Goal: Information Seeking & Learning: Find specific page/section

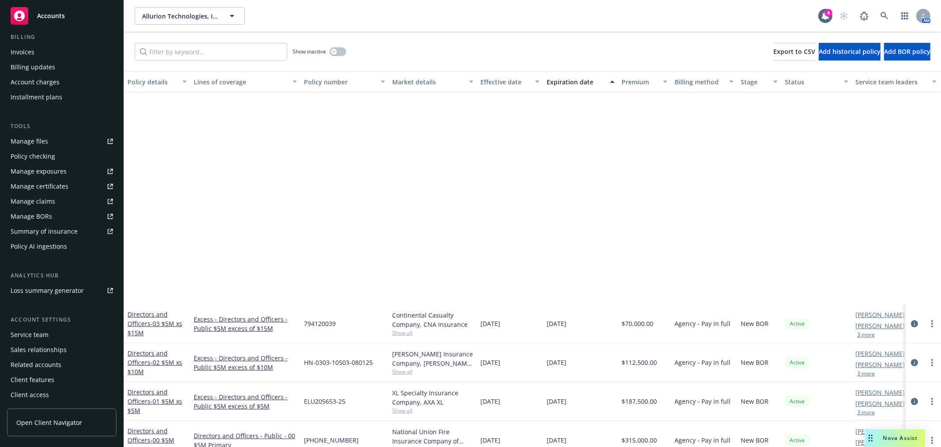
scroll to position [278, 0]
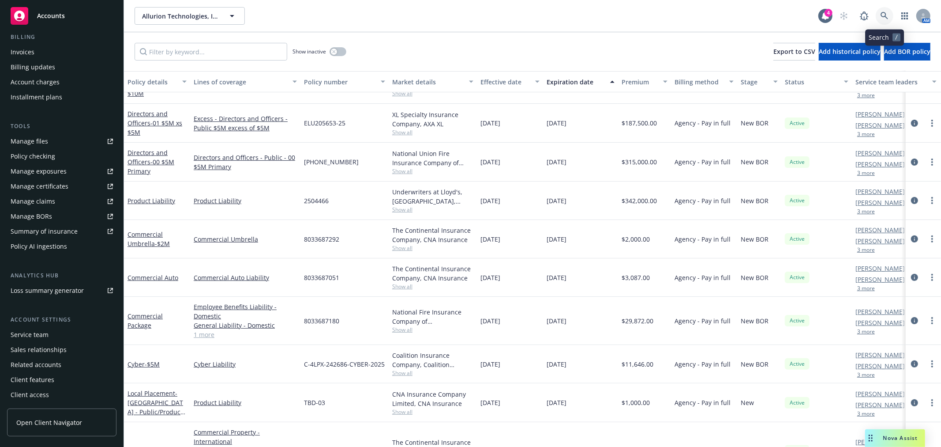
click at [890, 15] on link at bounding box center [885, 16] width 18 height 18
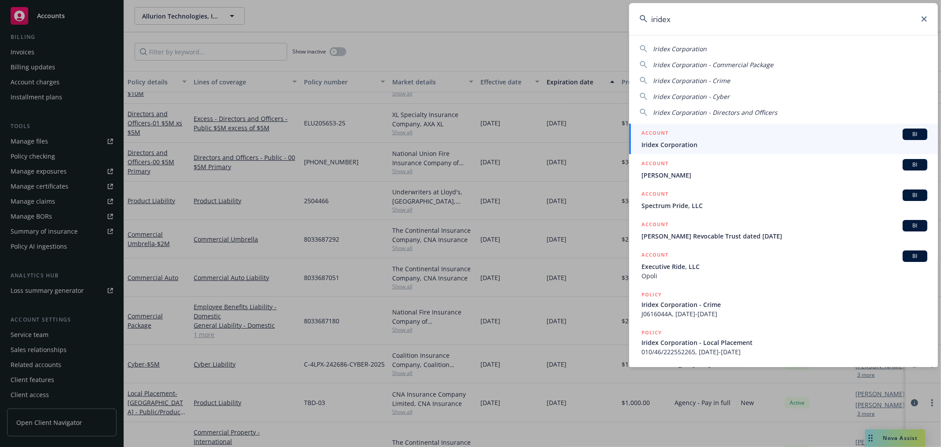
type input "iridex"
click at [634, 151] on link "ACCOUNT BI Iridex Corporation" at bounding box center [783, 139] width 309 height 30
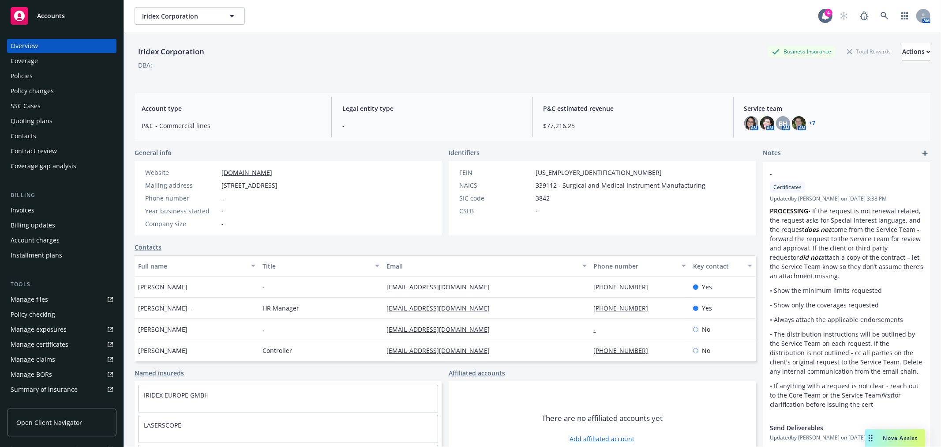
click at [68, 79] on div "Policies" at bounding box center [62, 76] width 102 height 14
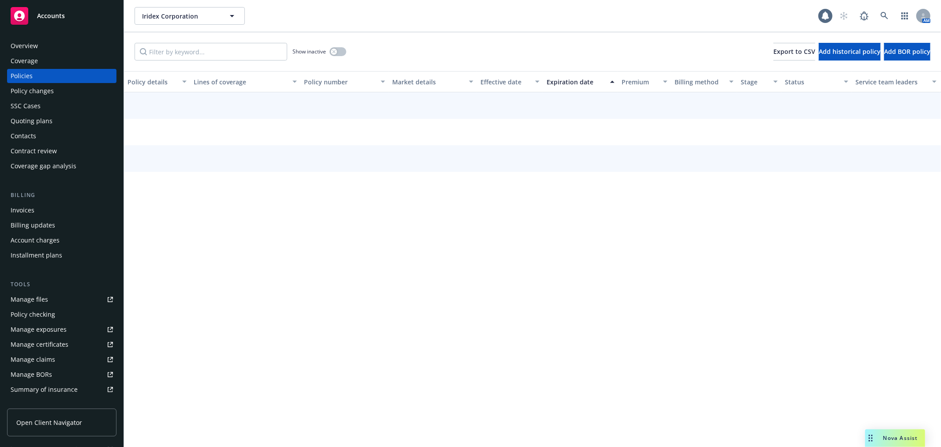
click at [40, 116] on div "Quoting plans" at bounding box center [32, 121] width 42 height 14
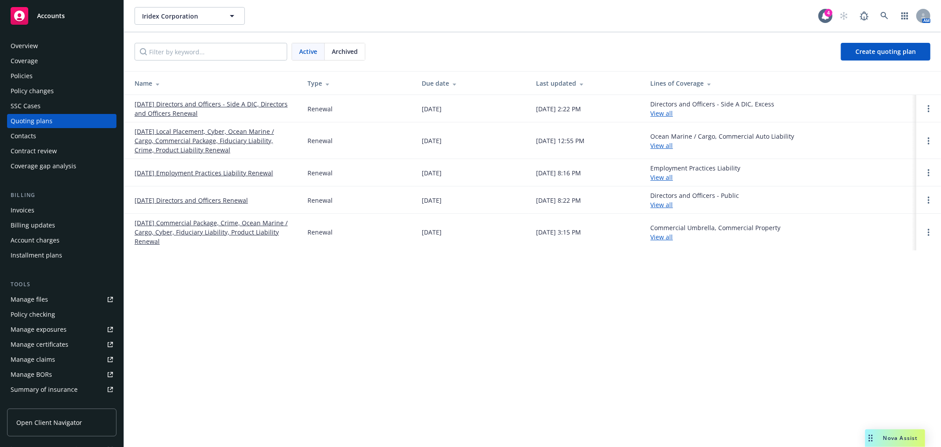
click at [181, 138] on link "[DATE] Local Placement, Cyber, Ocean Marine / Cargo, Commercial Package, Fiduci…" at bounding box center [214, 141] width 159 height 28
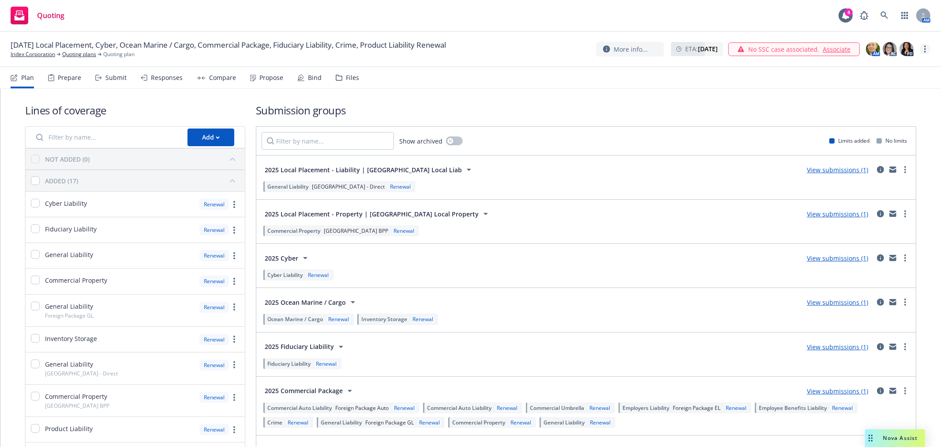
click at [927, 48] on link "more" at bounding box center [925, 49] width 11 height 11
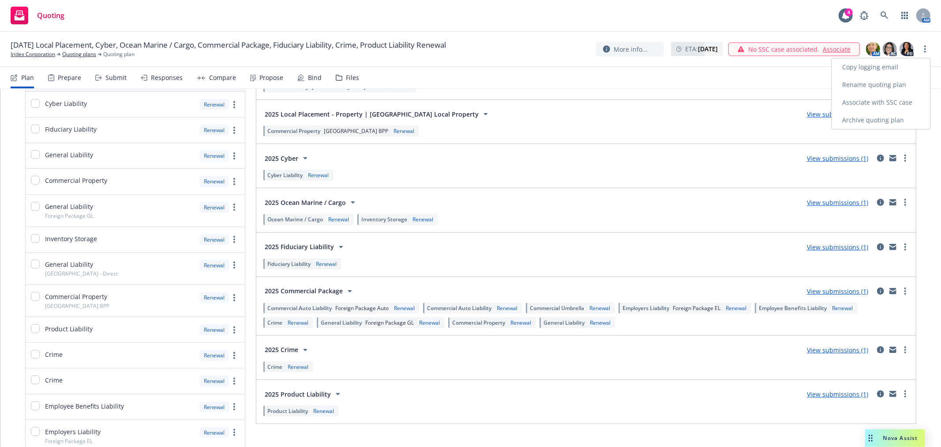
scroll to position [9, 0]
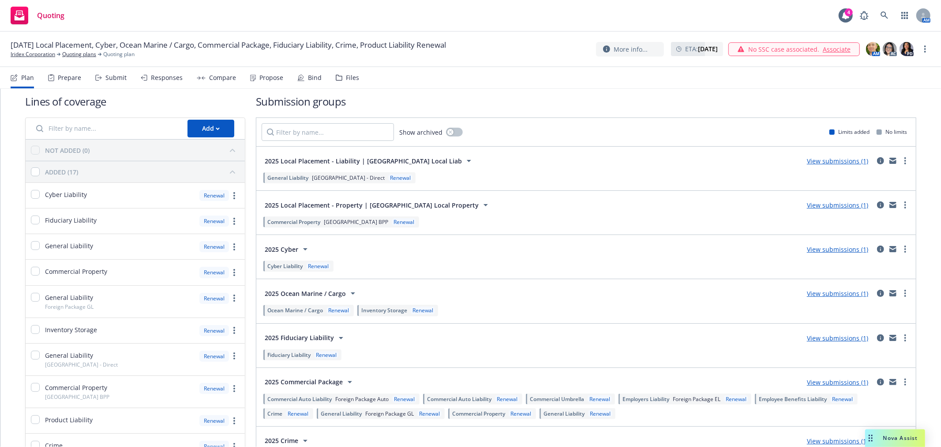
click at [387, 43] on span "[DATE] Local Placement, Cyber, Ocean Marine / Cargo, Commercial Package, Fiduci…" at bounding box center [228, 45] width 435 height 11
click at [923, 48] on link "more" at bounding box center [925, 49] width 11 height 11
click at [873, 85] on link "Rename quoting plan" at bounding box center [881, 85] width 98 height 18
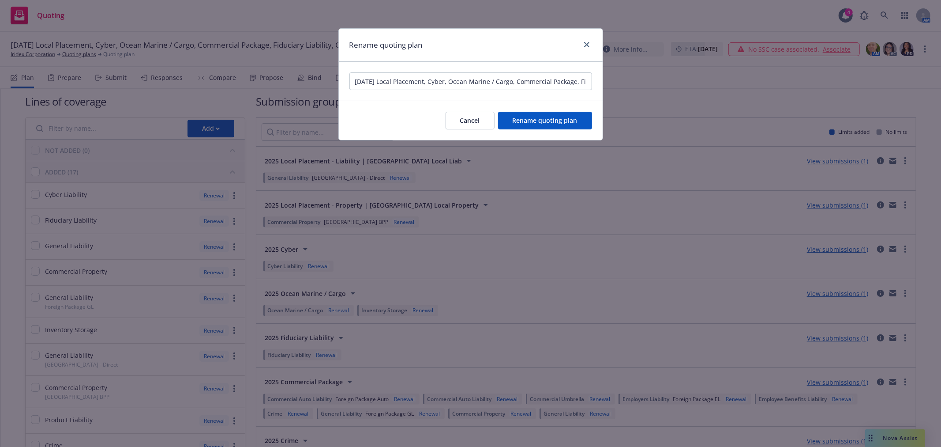
scroll to position [0, 140]
click at [368, 81] on input "[DATE] Local Placement, Cyber, Ocean Marine / Cargo, Commercial Package, Fiduci…" at bounding box center [470, 81] width 243 height 18
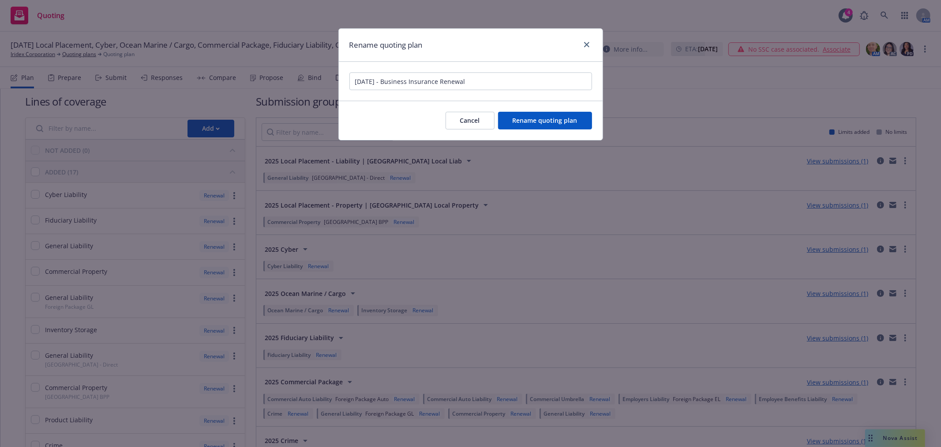
scroll to position [0, 0]
click at [372, 83] on input "[DATE] - Business Insurance Renewal" at bounding box center [470, 81] width 243 height 18
type input "[DATE] - Business Insurance Renewal"
click at [536, 116] on span "Rename quoting plan" at bounding box center [545, 120] width 65 height 8
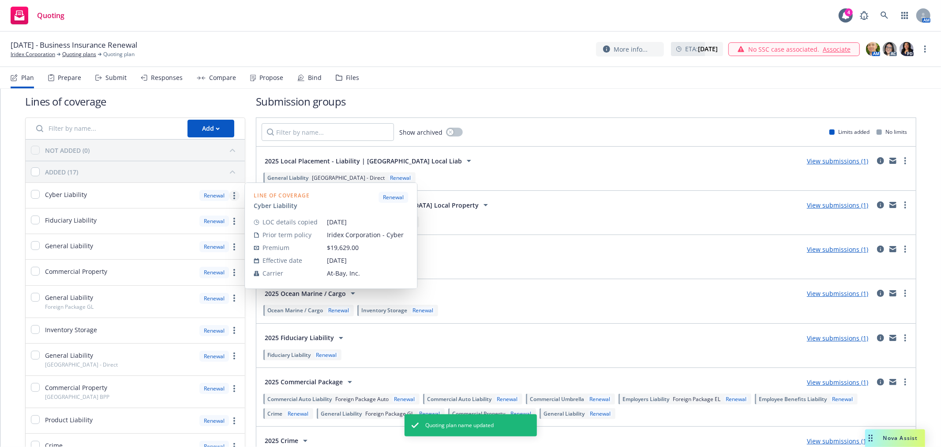
click at [233, 192] on link "more" at bounding box center [234, 195] width 11 height 11
click at [176, 247] on link "Edit prior term coverage details" at bounding box center [171, 253] width 134 height 18
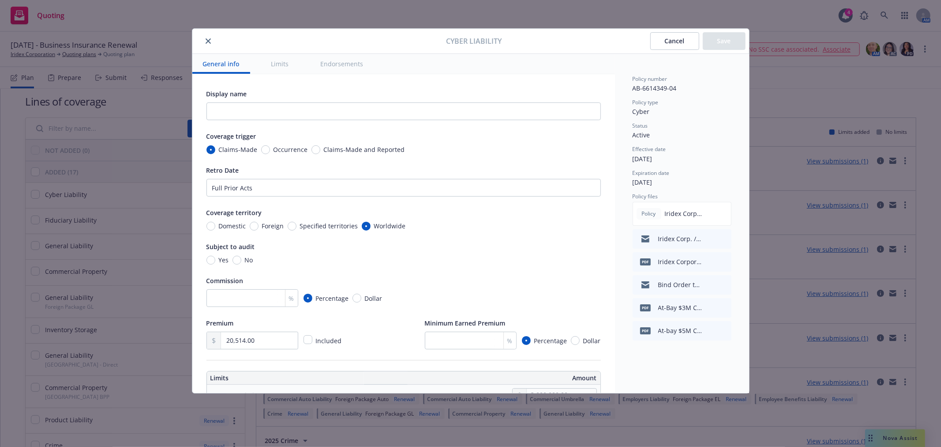
type textarea "x"
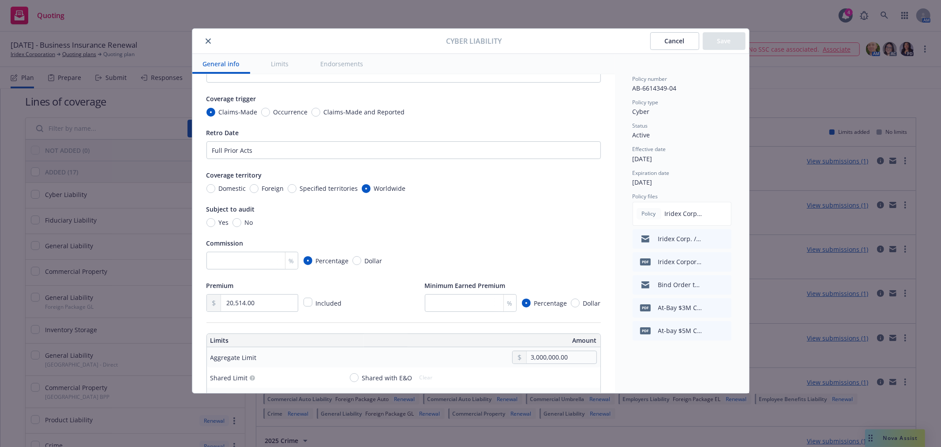
scroll to position [98, 0]
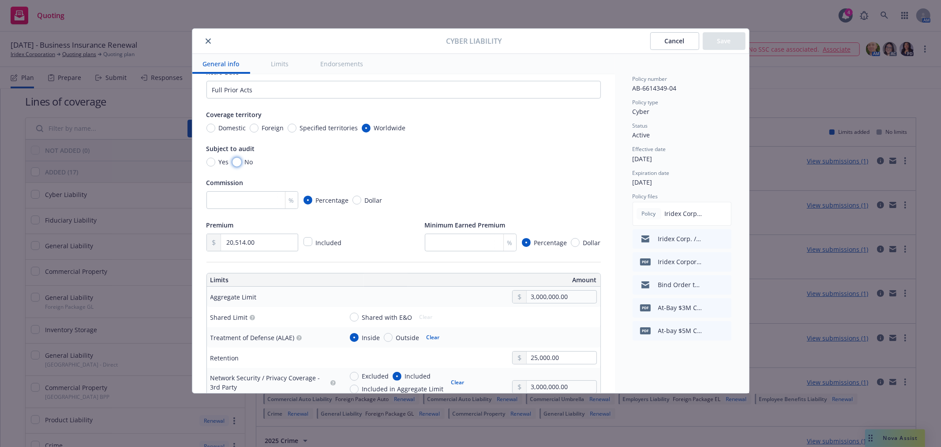
click at [240, 162] on input "No" at bounding box center [237, 162] width 9 height 9
radio input "true"
click at [249, 194] on input "number" at bounding box center [252, 200] width 92 height 18
type textarea "x"
type input "12"
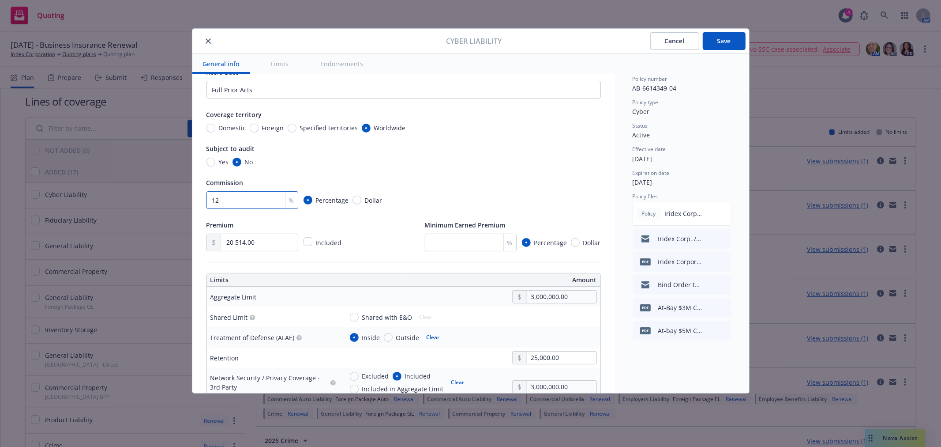
type textarea "x"
type input "12"
drag, startPoint x: 256, startPoint y: 242, endPoint x: 193, endPoint y: 240, distance: 63.6
paste input "1,166.35"
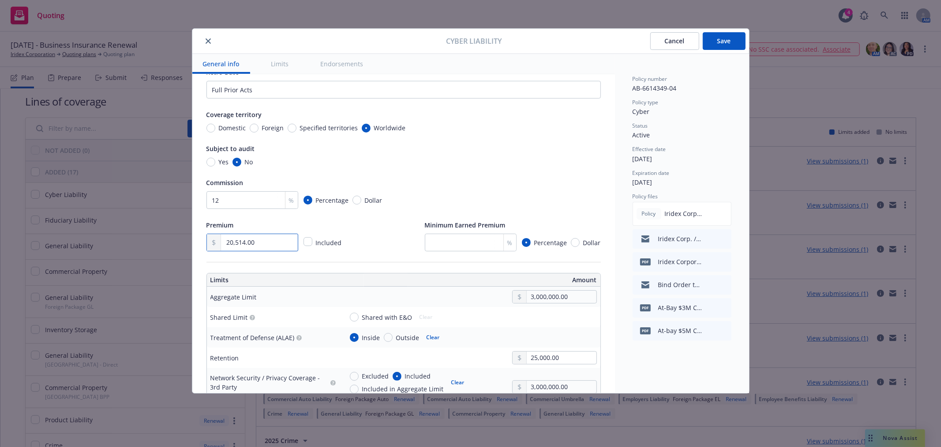
type input "21,166.35"
type textarea "x"
type input "21,166.35"
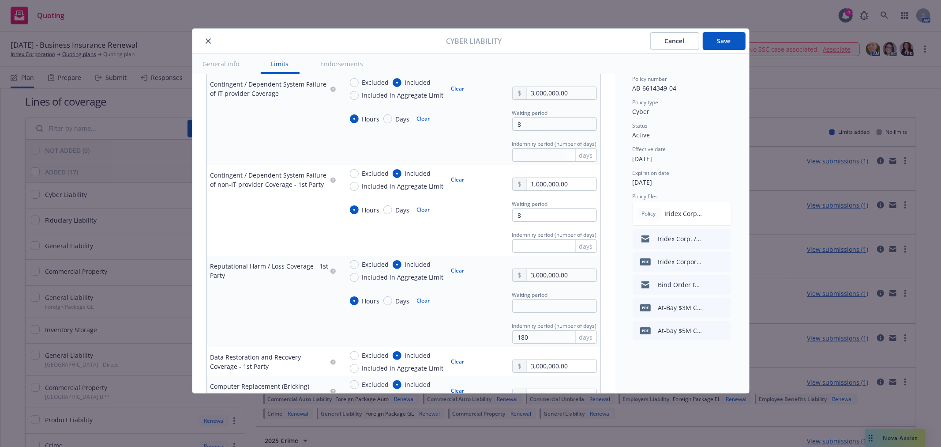
scroll to position [882, 0]
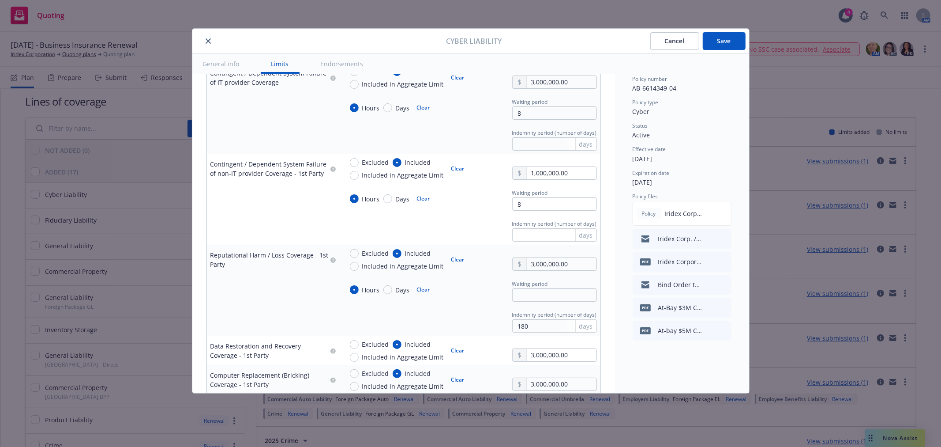
click at [419, 290] on button "Clear" at bounding box center [424, 289] width 24 height 12
type textarea "x"
radio input "false"
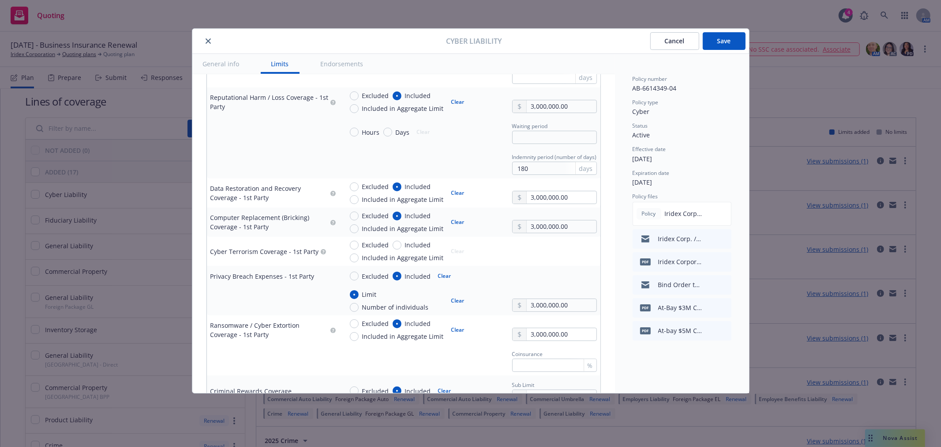
scroll to position [1127, 0]
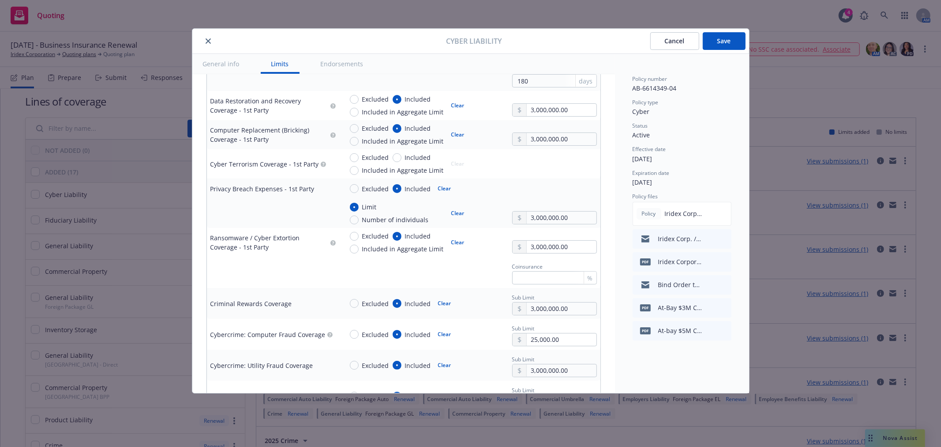
click at [444, 302] on button "Clear" at bounding box center [445, 303] width 24 height 12
type textarea "x"
radio input "false"
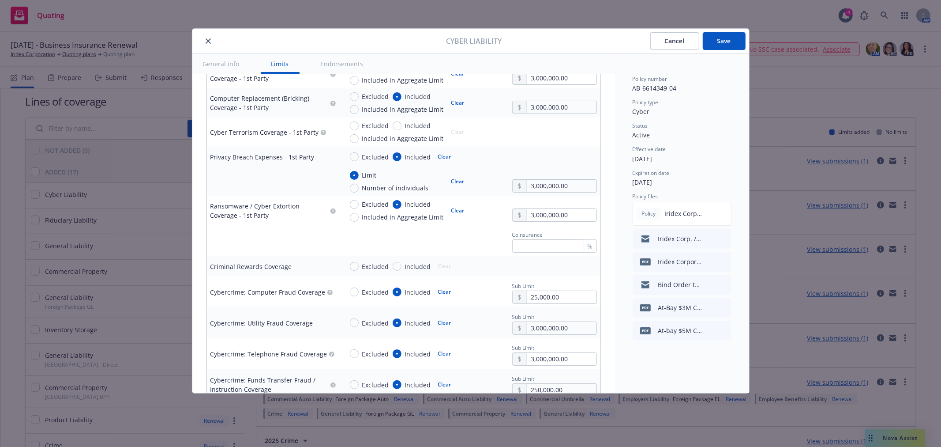
scroll to position [1176, 0]
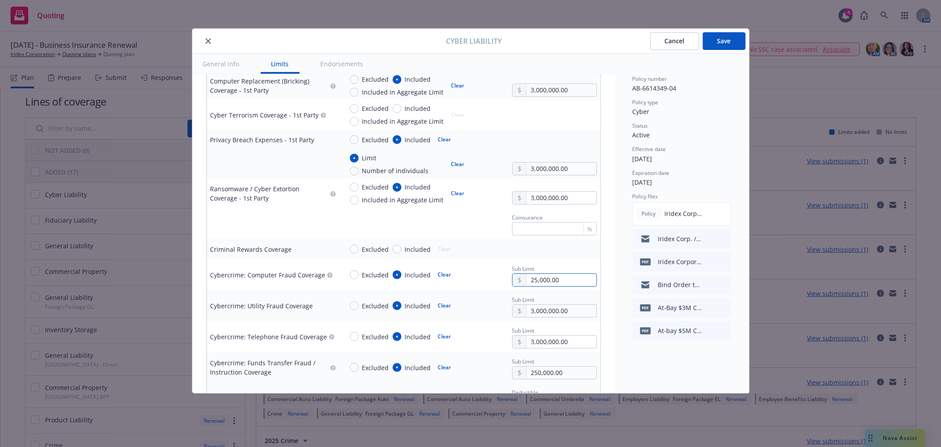
click at [530, 277] on input "25,000.00" at bounding box center [561, 280] width 69 height 12
drag, startPoint x: 552, startPoint y: 279, endPoint x: 499, endPoint y: 273, distance: 53.3
click at [499, 273] on div "Excluded Included Clear Sub Limit 25,000.00" at bounding box center [470, 275] width 254 height 24
type textarea "x"
type input "25.00"
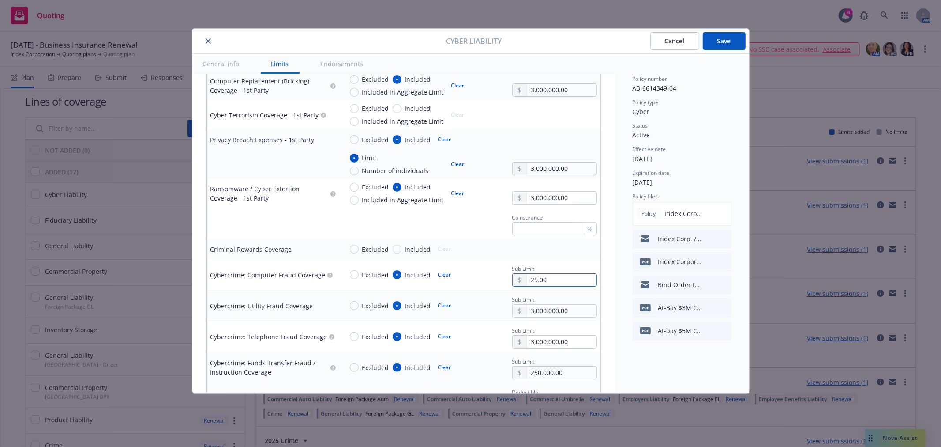
type textarea "x"
type input "2,500.00"
type textarea "x"
type input "25,000.00"
type textarea "x"
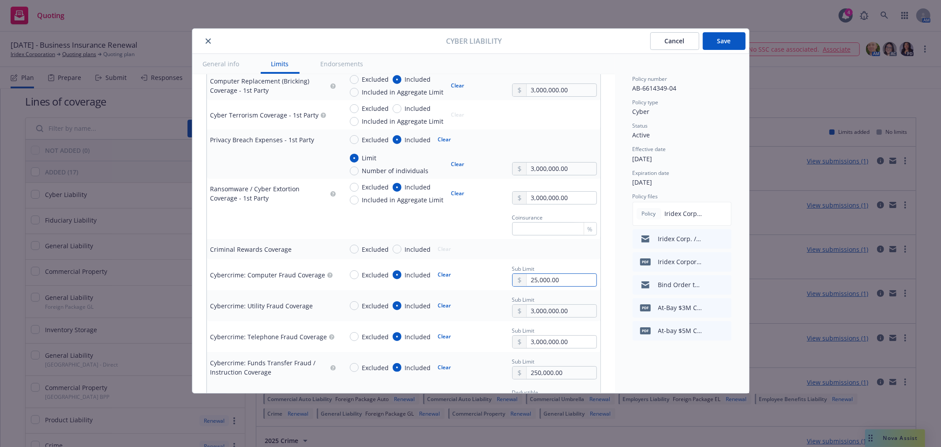
type input "250,000.00"
type textarea "x"
type input "250,000.00"
click at [486, 266] on div "Excluded Included Clear Sub Limit 250,000.00" at bounding box center [470, 275] width 254 height 24
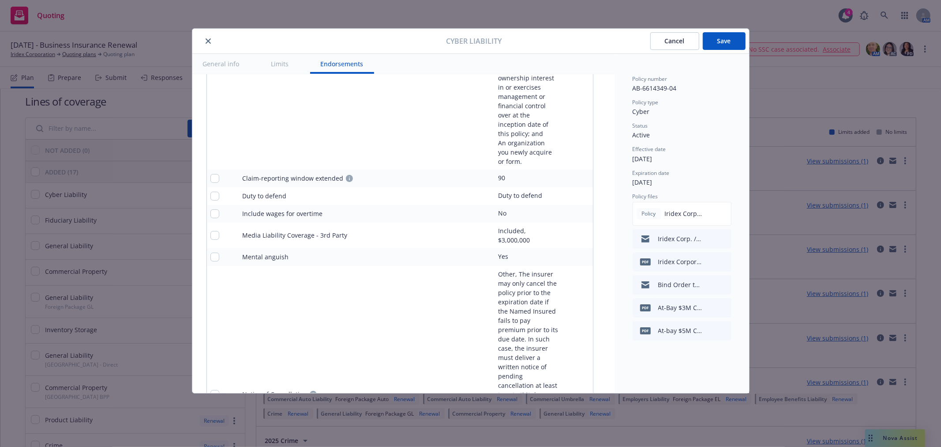
scroll to position [2533, 0]
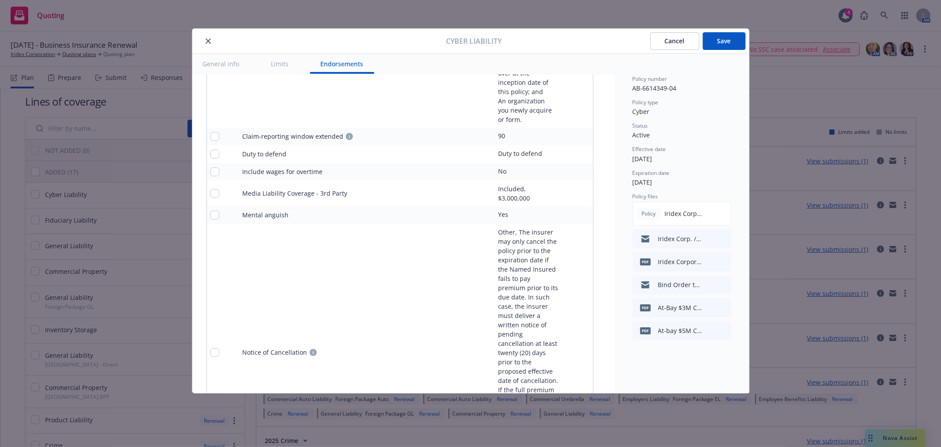
drag, startPoint x: 213, startPoint y: 172, endPoint x: 390, endPoint y: 242, distance: 189.8
type textarea "x"
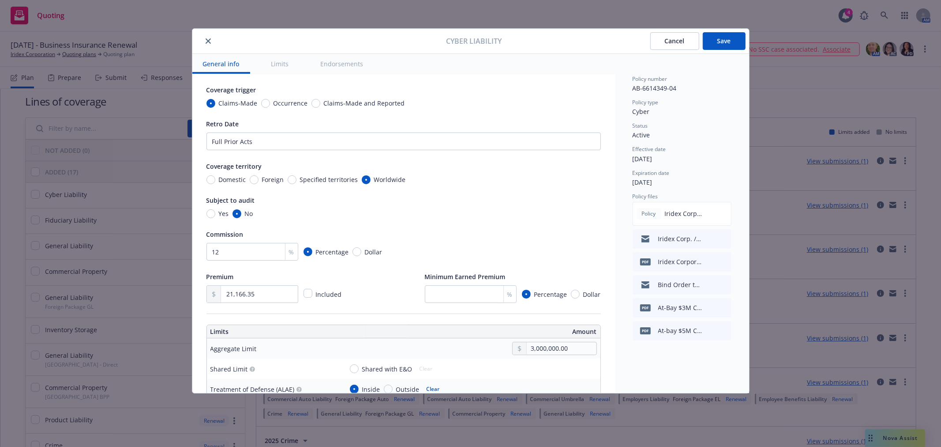
scroll to position [0, 0]
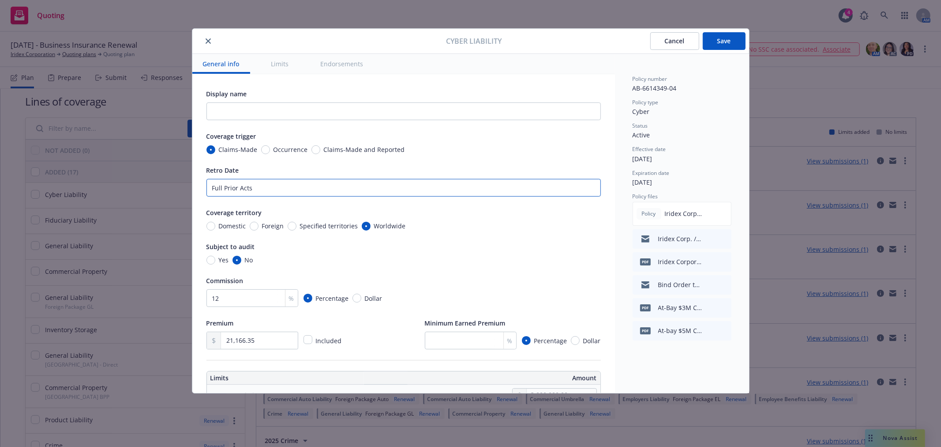
drag, startPoint x: 261, startPoint y: 187, endPoint x: 176, endPoint y: 182, distance: 84.4
click at [176, 182] on div "Cyber Liability Cancel Save General info Limits Endorsements Display name Cover…" at bounding box center [470, 223] width 941 height 447
type input "Continuity Date: [DATE]"
drag, startPoint x: 722, startPoint y: 43, endPoint x: 716, endPoint y: 50, distance: 9.7
click at [722, 43] on button "Save" at bounding box center [724, 41] width 43 height 18
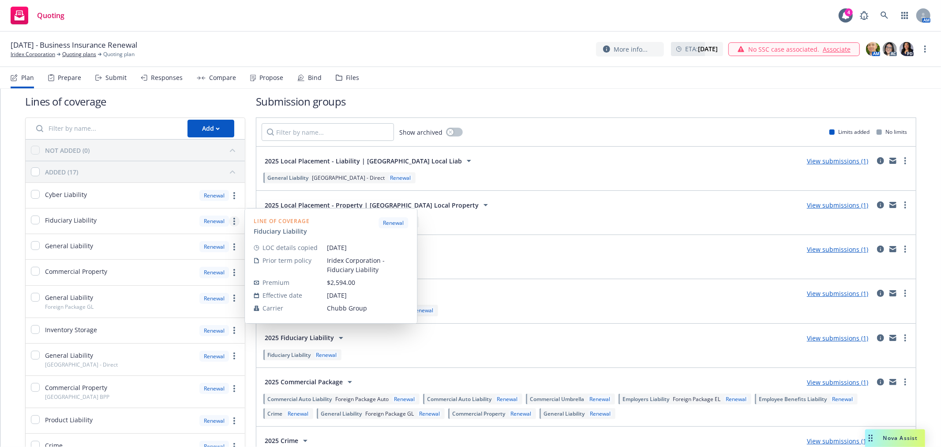
click at [233, 221] on circle "more" at bounding box center [234, 221] width 2 height 2
click at [185, 278] on span "Edit prior term coverage details" at bounding box center [161, 278] width 115 height 8
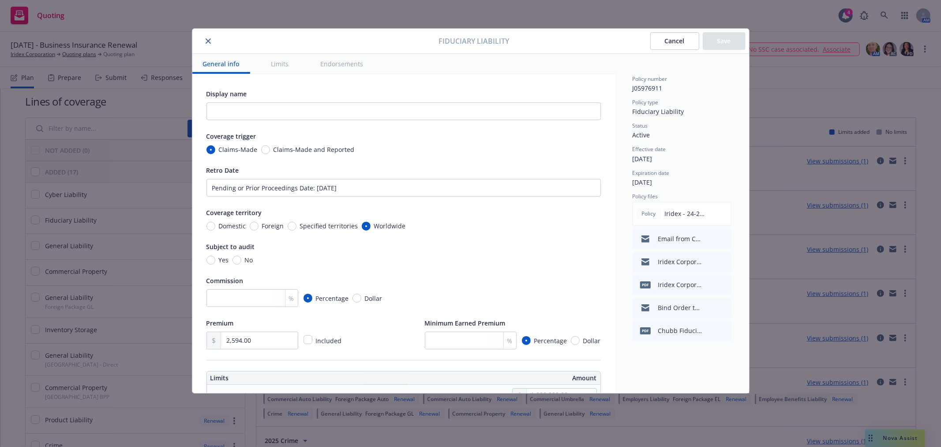
scroll to position [49, 0]
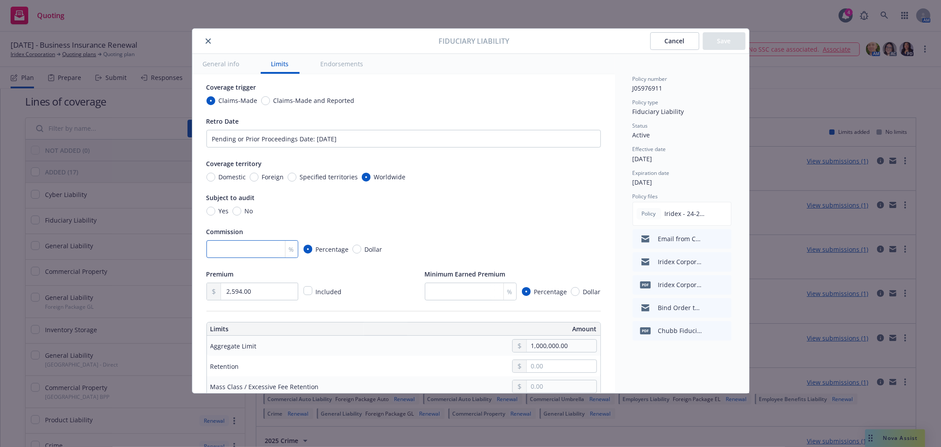
click at [244, 251] on input "number" at bounding box center [252, 249] width 92 height 18
type textarea "x"
type input "1"
type textarea "x"
type input "15"
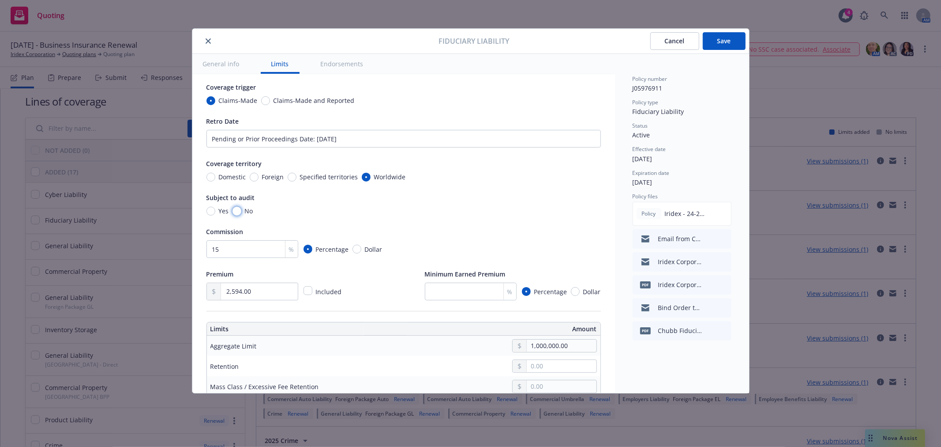
click at [237, 209] on input "No" at bounding box center [237, 210] width 9 height 9
radio input "true"
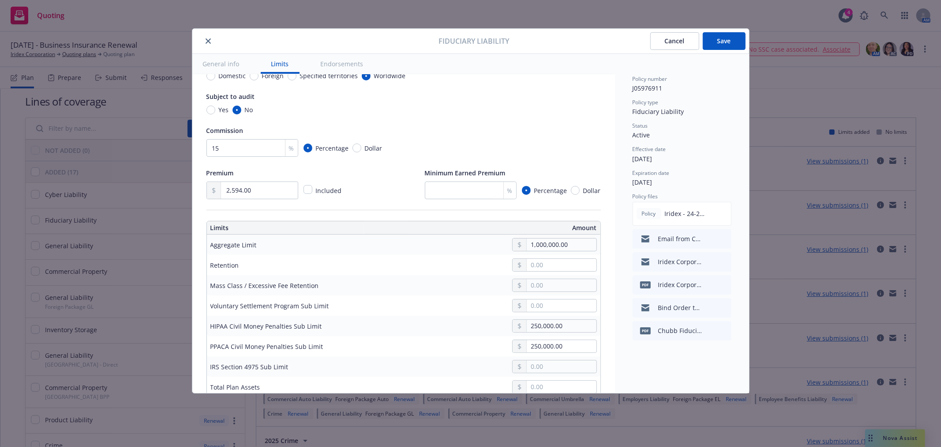
scroll to position [196, 0]
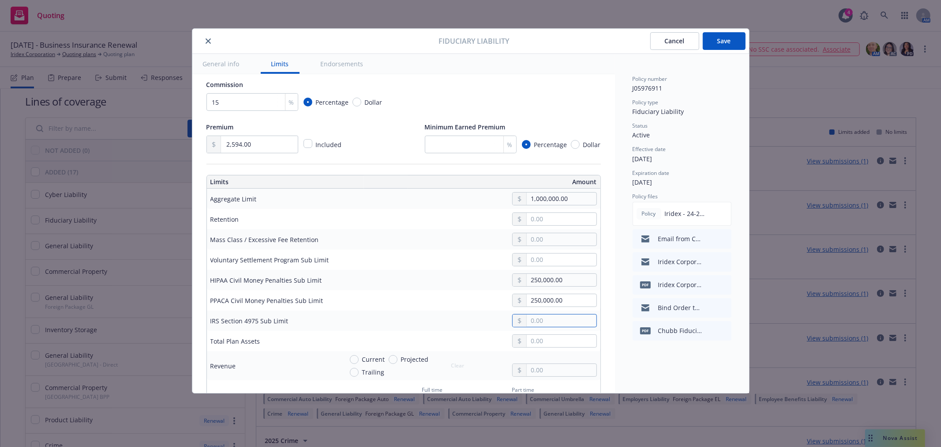
click at [559, 325] on input "text" at bounding box center [561, 320] width 69 height 12
type textarea "x"
type input "2.00"
type textarea "x"
type input "25.00"
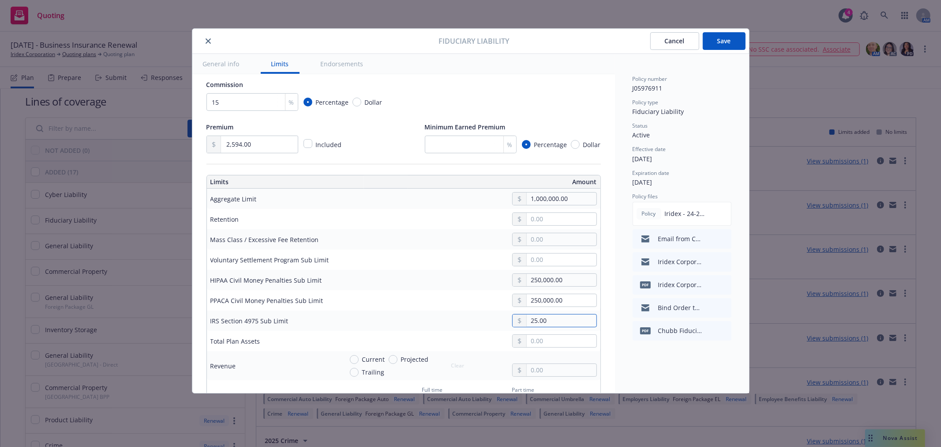
type textarea "x"
type input "250.00"
type textarea "x"
type input "25,000.00"
type textarea "x"
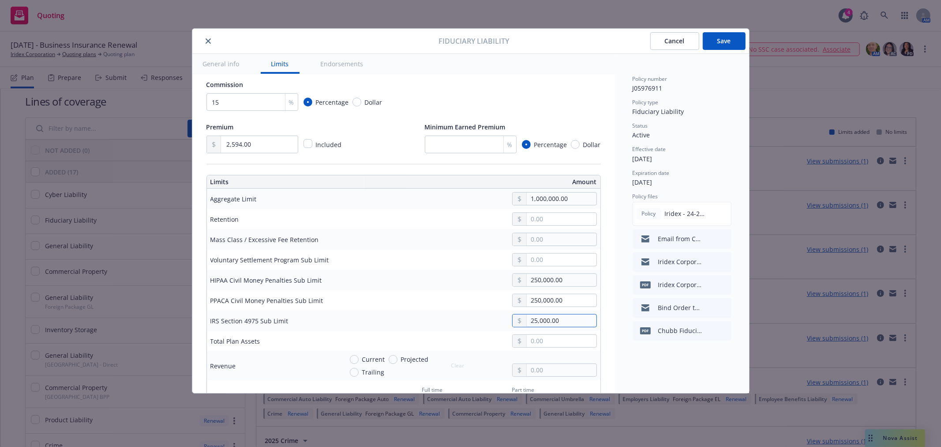
type input "250,000.00"
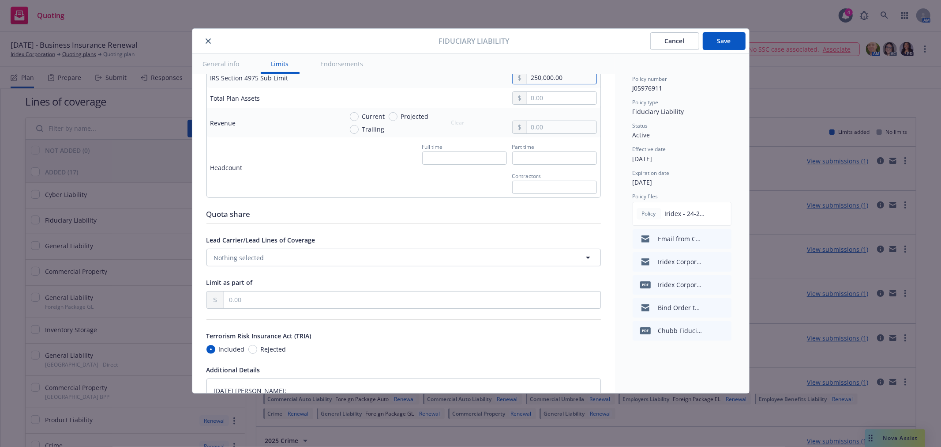
scroll to position [588, 0]
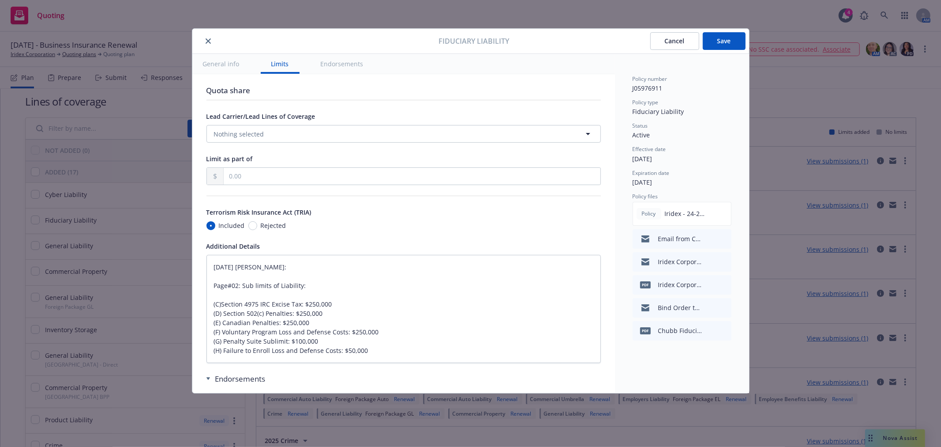
type textarea "x"
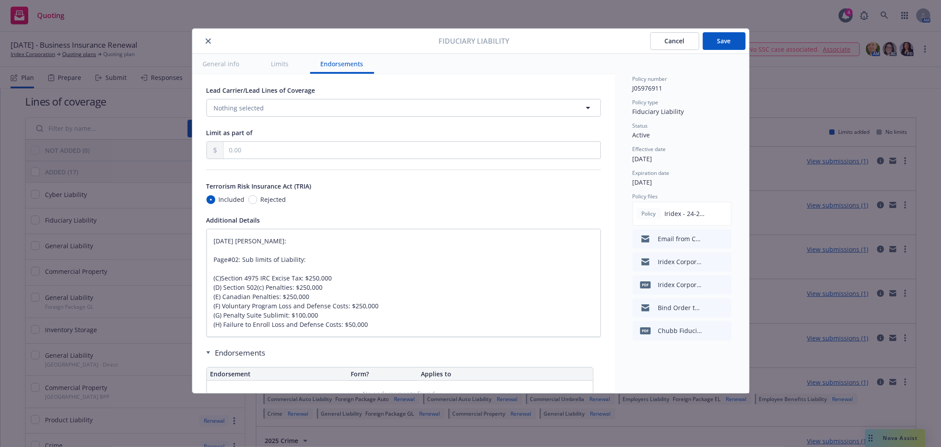
type input "250,000.00"
drag, startPoint x: 376, startPoint y: 327, endPoint x: 212, endPoint y: 232, distance: 190.0
click at [212, 232] on textarea "[DATE] [PERSON_NAME]: Page#02: Sub limits of Liability: (C)Section 4975 IRC Exc…" at bounding box center [403, 283] width 394 height 108
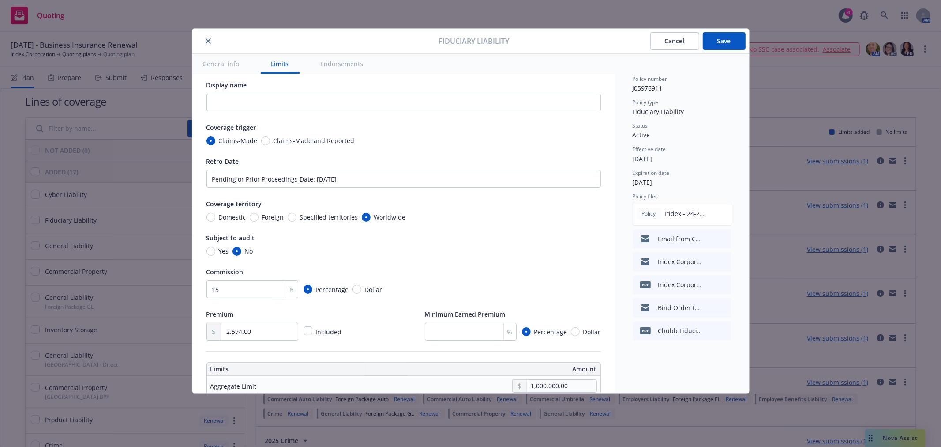
scroll to position [0, 0]
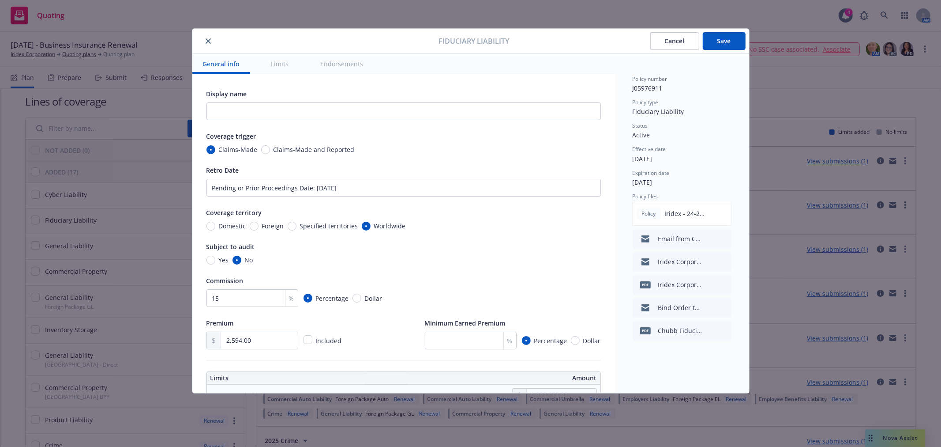
click at [723, 42] on button "Save" at bounding box center [724, 41] width 43 height 18
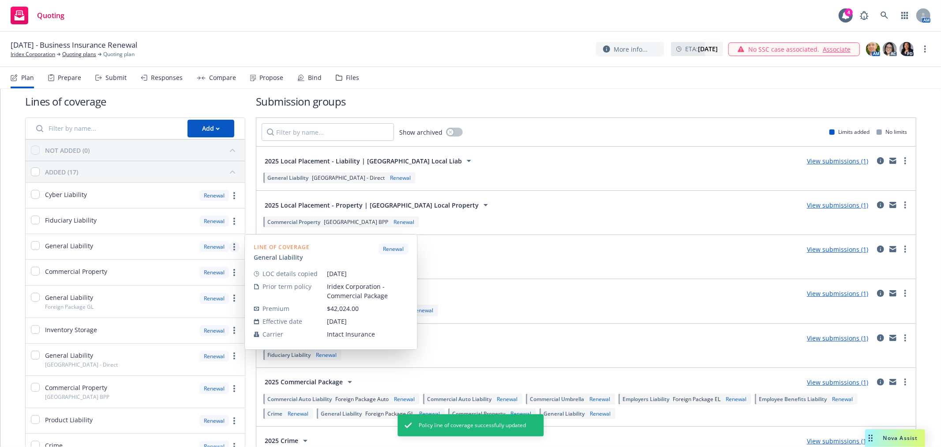
click at [234, 247] on link "more" at bounding box center [234, 246] width 11 height 11
click at [180, 302] on span "Edit prior term coverage details" at bounding box center [161, 303] width 115 height 8
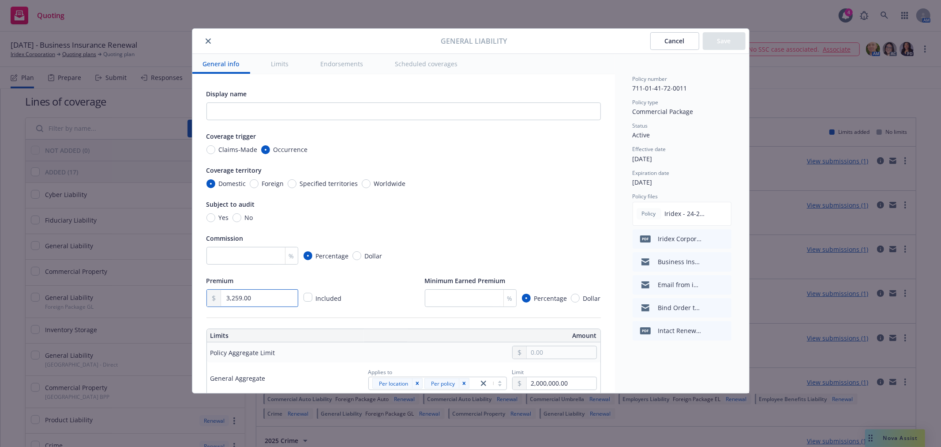
drag, startPoint x: 257, startPoint y: 297, endPoint x: 228, endPoint y: 298, distance: 29.2
click at [228, 298] on input "3,259.00" at bounding box center [259, 297] width 76 height 17
type input "4,702.00"
drag, startPoint x: 463, startPoint y: 218, endPoint x: 289, endPoint y: 69, distance: 229.0
click at [462, 218] on div "Yes No" at bounding box center [403, 217] width 394 height 9
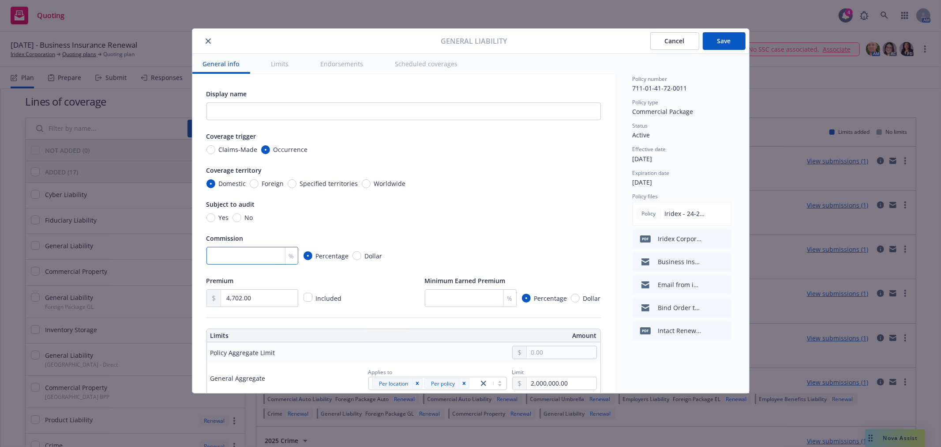
click at [252, 256] on input "number" at bounding box center [252, 256] width 92 height 18
type input "15"
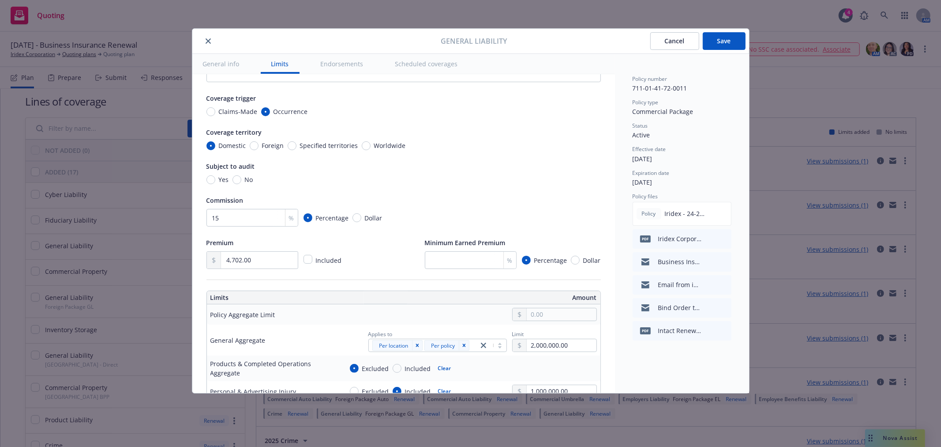
scroll to position [49, 0]
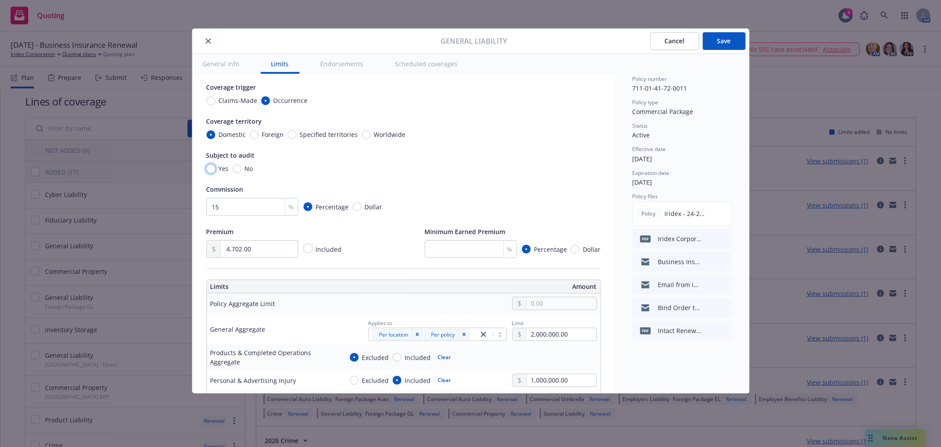
drag, startPoint x: 209, startPoint y: 168, endPoint x: 204, endPoint y: 169, distance: 5.2
click at [209, 169] on input "Yes" at bounding box center [210, 168] width 9 height 9
radio input "true"
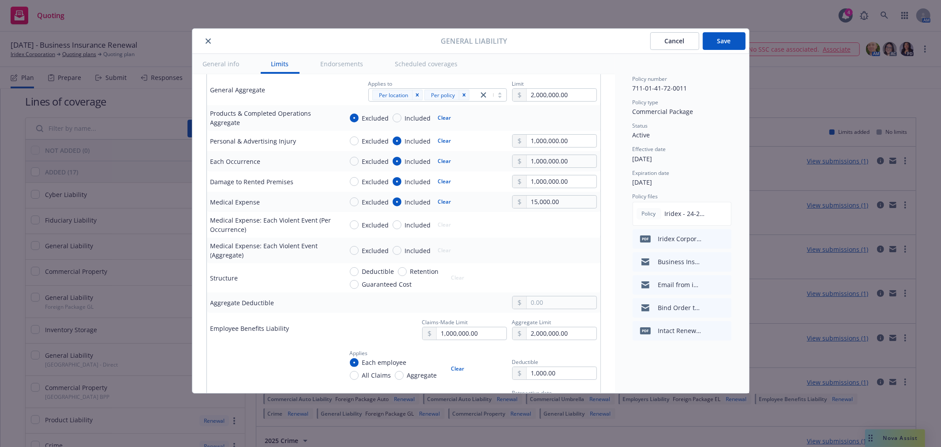
scroll to position [294, 0]
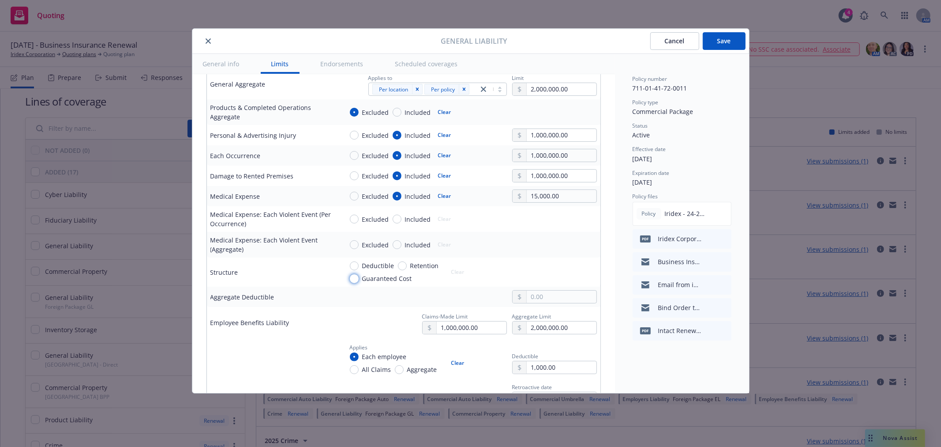
click at [357, 280] on input "Guaranteed Cost" at bounding box center [354, 278] width 9 height 9
radio input "true"
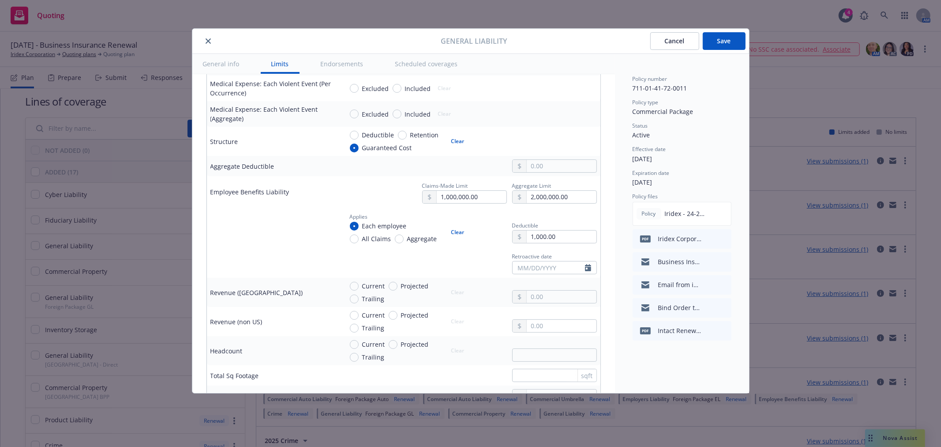
scroll to position [441, 0]
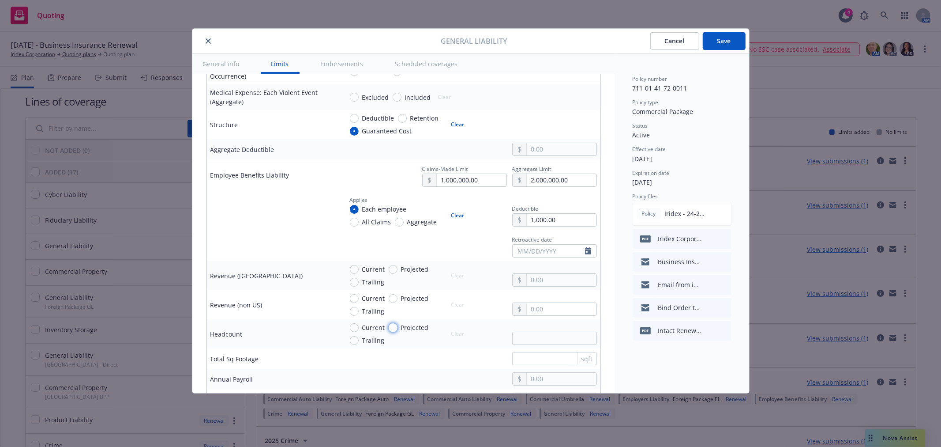
drag, startPoint x: 392, startPoint y: 328, endPoint x: 391, endPoint y: 334, distance: 5.8
click at [390, 330] on input "Projected" at bounding box center [393, 327] width 9 height 9
radio input "true"
click at [519, 342] on input "text" at bounding box center [554, 337] width 85 height 13
type input "85"
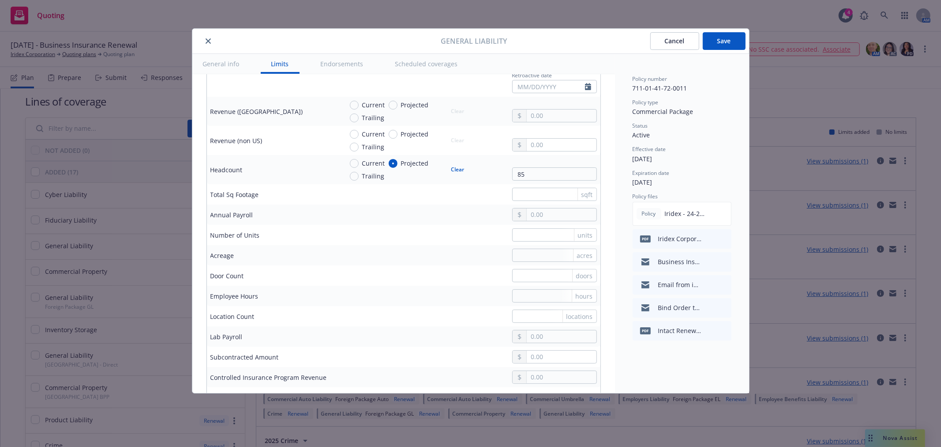
scroll to position [588, 0]
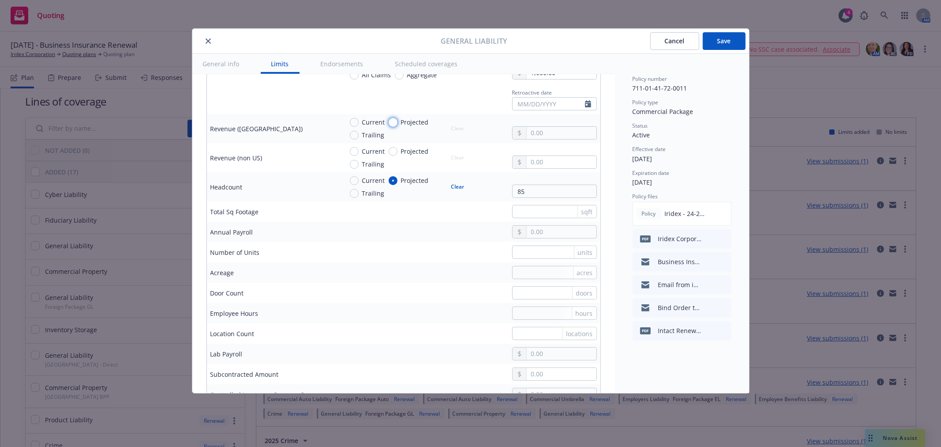
click at [395, 121] on input "Projected" at bounding box center [393, 122] width 9 height 9
radio input "true"
click at [548, 139] on input "text" at bounding box center [561, 133] width 69 height 12
paste input "22,475,000.00"
type input "22,475,000.00"
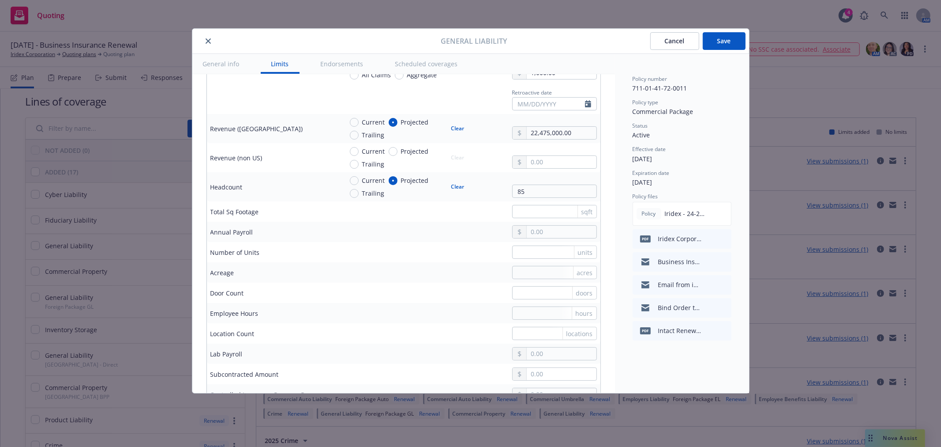
click at [501, 143] on td "Current Projected Trailing Clear 22,475,000.00" at bounding box center [469, 128] width 261 height 29
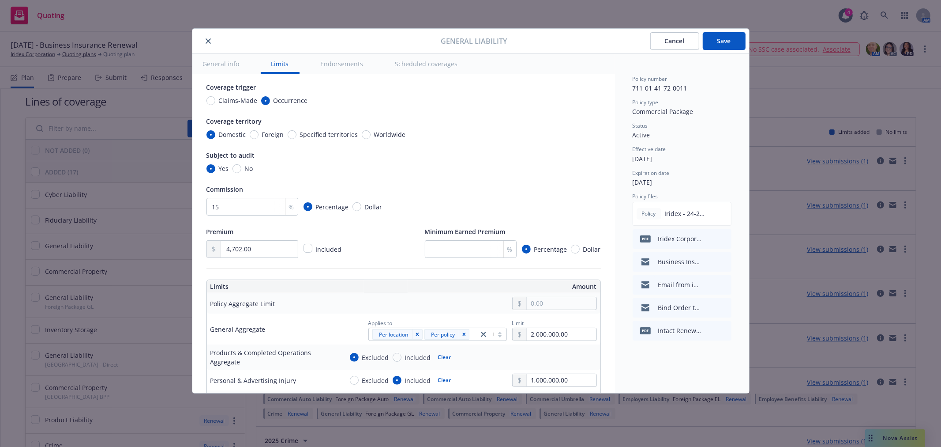
scroll to position [0, 0]
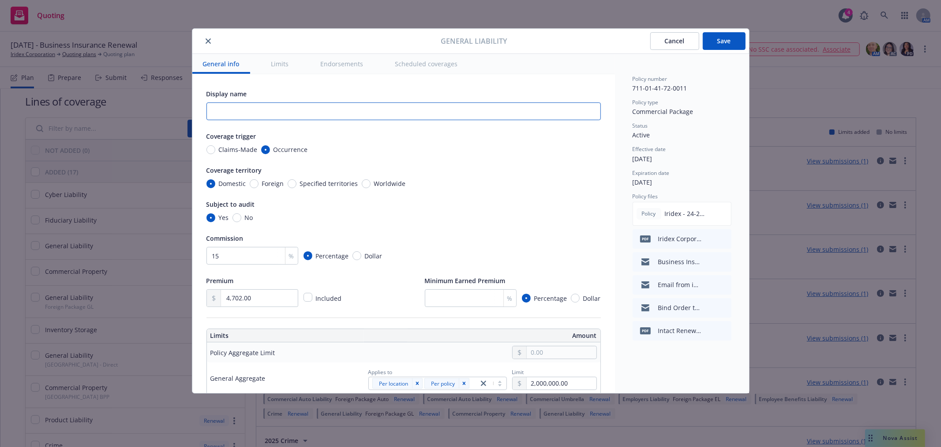
click at [284, 115] on input "text" at bounding box center [403, 111] width 394 height 18
type input "Domestic"
click at [744, 44] on button "Save" at bounding box center [724, 41] width 43 height 18
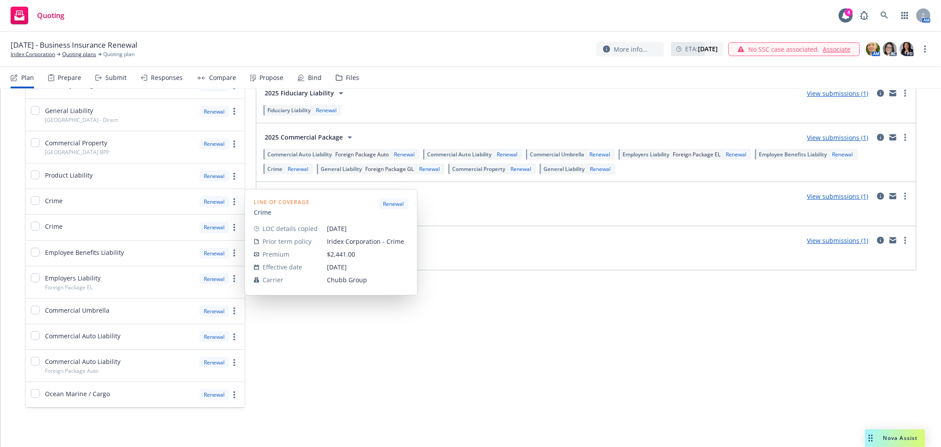
scroll to position [254, 0]
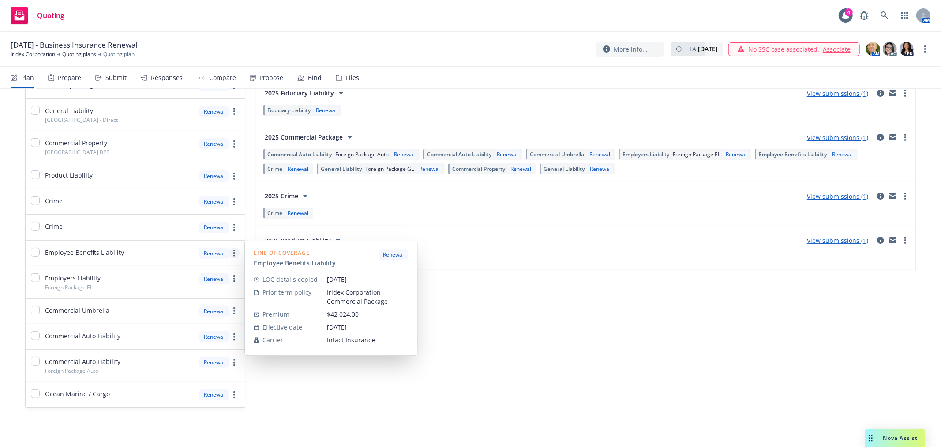
click at [233, 253] on circle "more" at bounding box center [234, 253] width 2 height 2
click at [162, 312] on span "Edit prior term coverage details" at bounding box center [161, 309] width 115 height 8
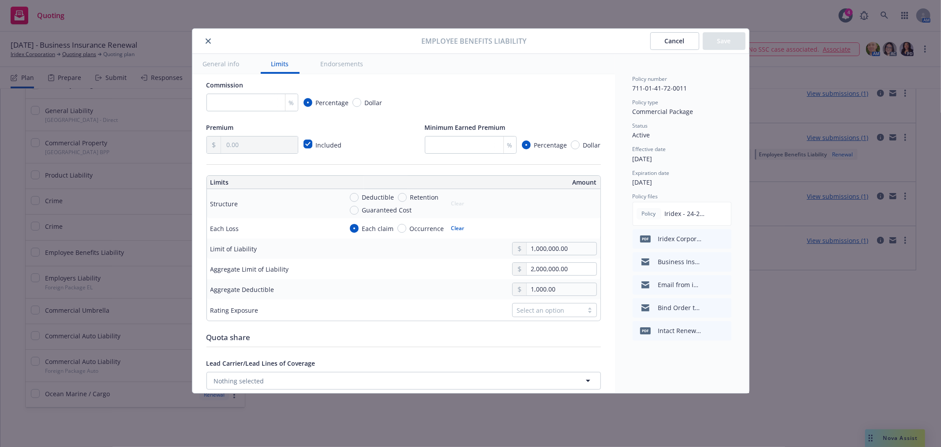
scroll to position [196, 0]
click at [351, 210] on input "Guaranteed Cost" at bounding box center [354, 209] width 9 height 9
radio input "true"
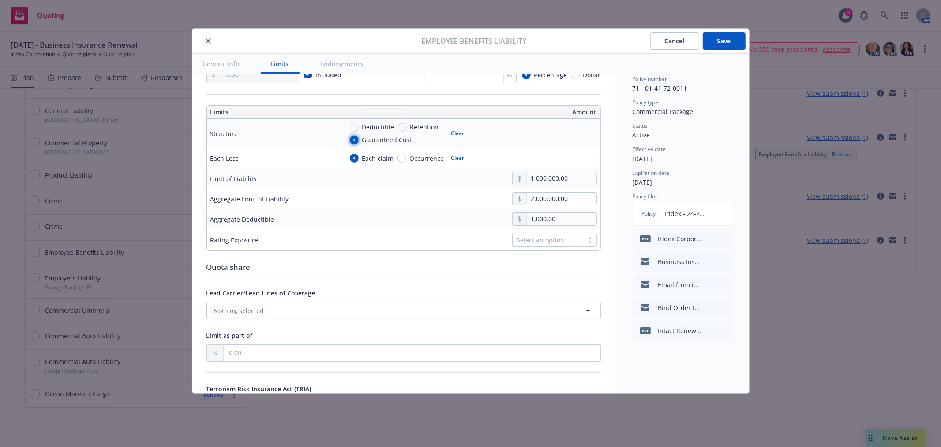
scroll to position [245, 0]
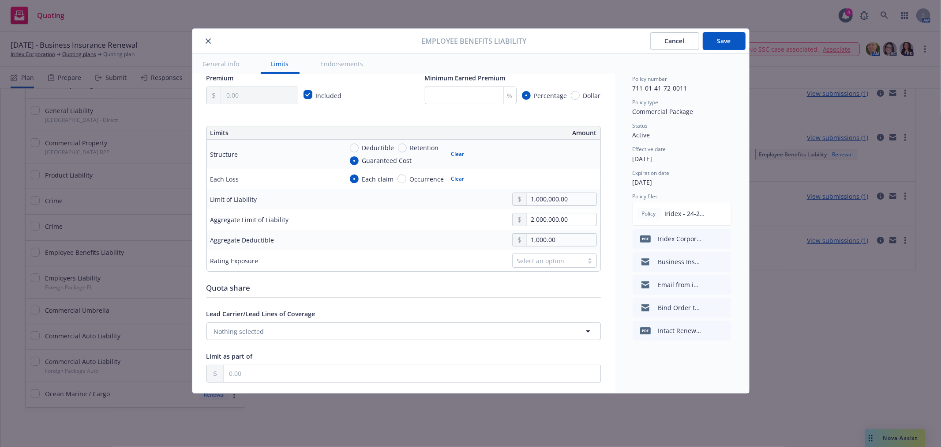
click at [525, 265] on div "Select an option" at bounding box center [548, 260] width 62 height 9
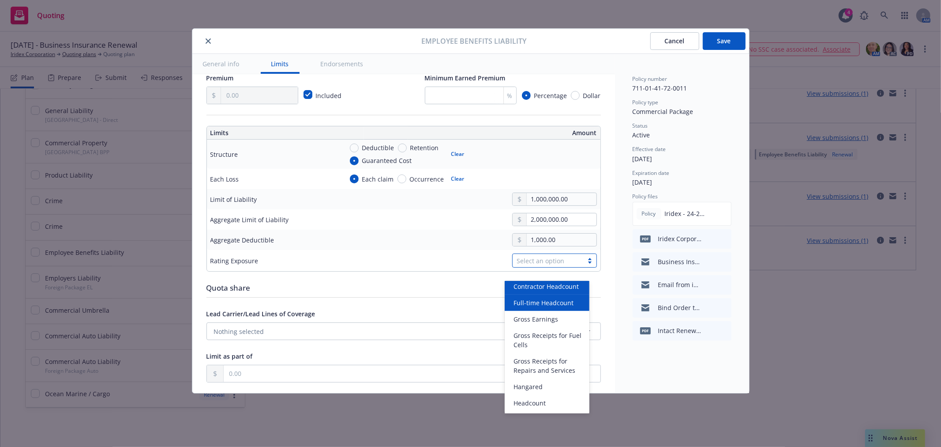
scroll to position [0, 0]
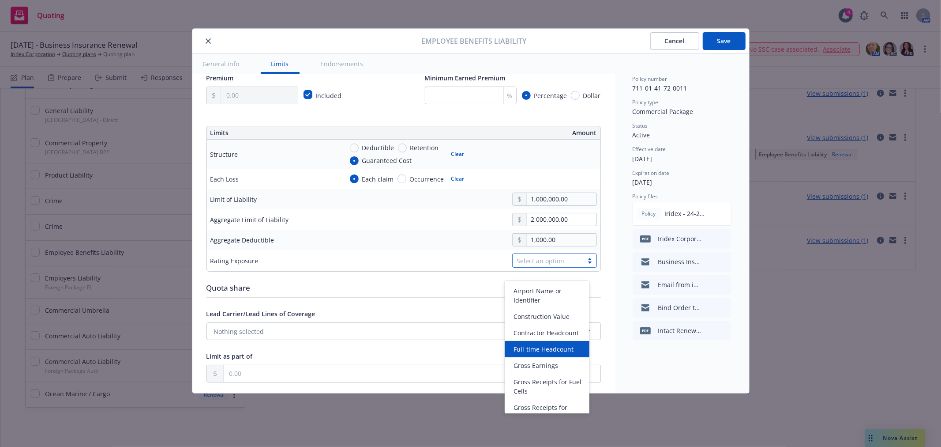
click at [532, 352] on div "Full-time Headcount" at bounding box center [547, 349] width 85 height 16
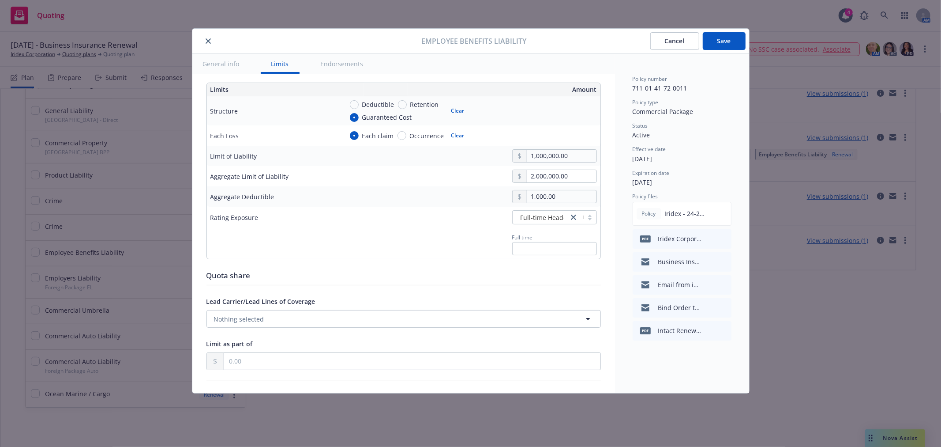
scroll to position [294, 0]
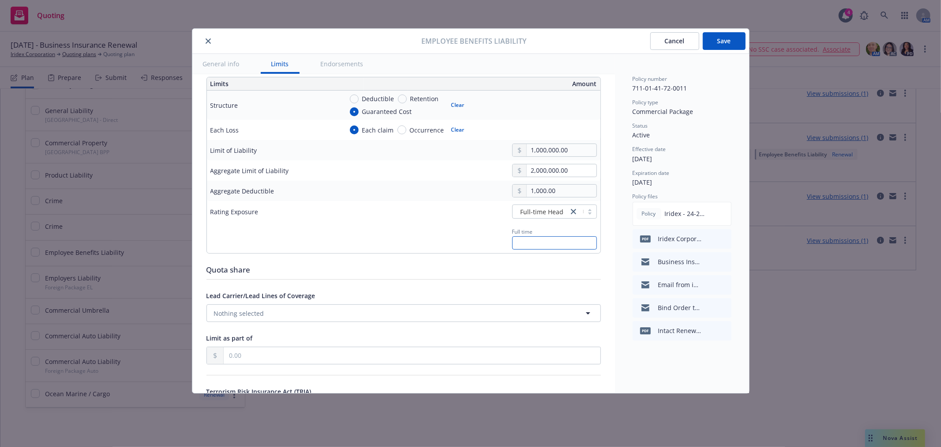
click at [527, 249] on input "text" at bounding box center [554, 242] width 85 height 13
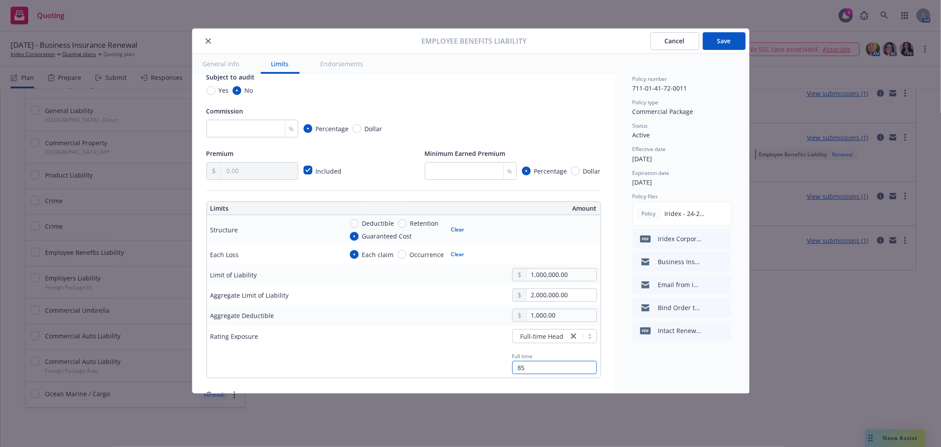
scroll to position [0, 0]
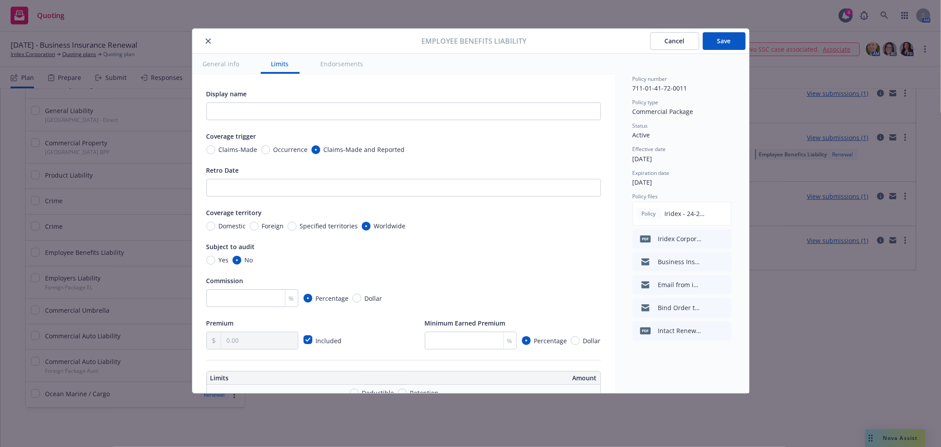
type input "85"
click at [308, 115] on input "text" at bounding box center [403, 111] width 394 height 18
type input "Domestic"
click at [723, 41] on button "Save" at bounding box center [724, 41] width 43 height 18
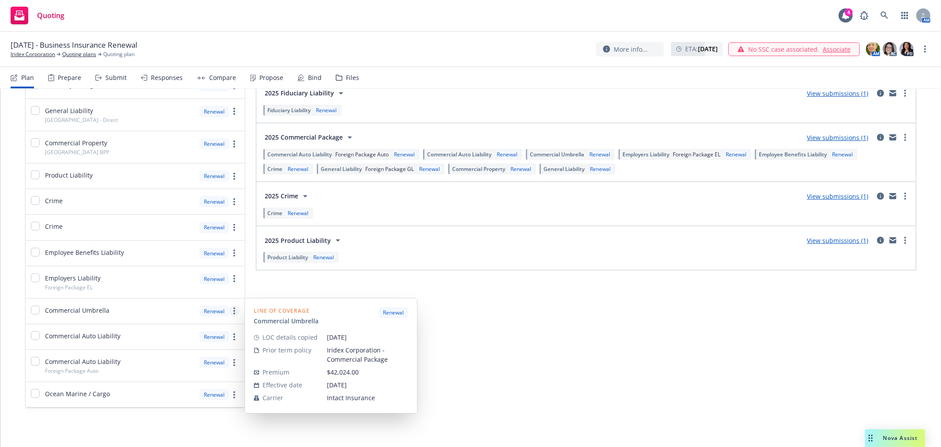
click at [233, 309] on icon "more" at bounding box center [234, 310] width 2 height 7
click at [178, 370] on span "Edit prior term coverage details" at bounding box center [161, 367] width 115 height 8
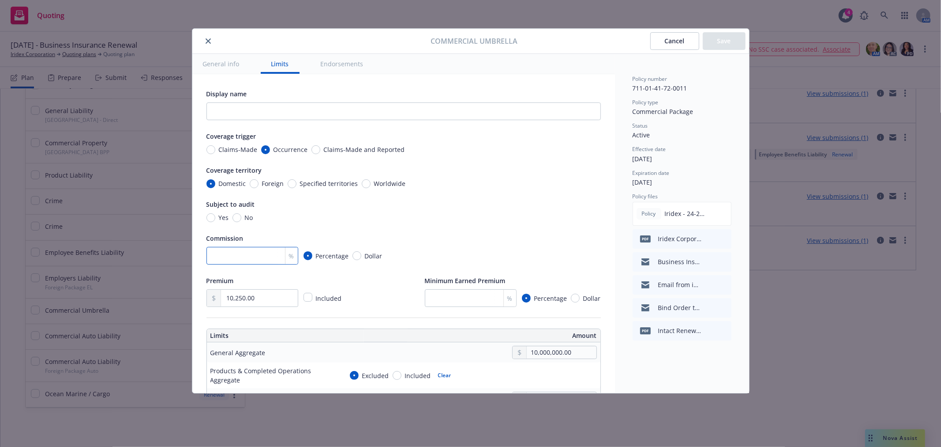
click at [236, 262] on input "number" at bounding box center [252, 256] width 92 height 18
type input "15"
click at [236, 216] on input "No" at bounding box center [237, 217] width 9 height 9
radio input "true"
click at [717, 44] on button "Save" at bounding box center [724, 41] width 43 height 18
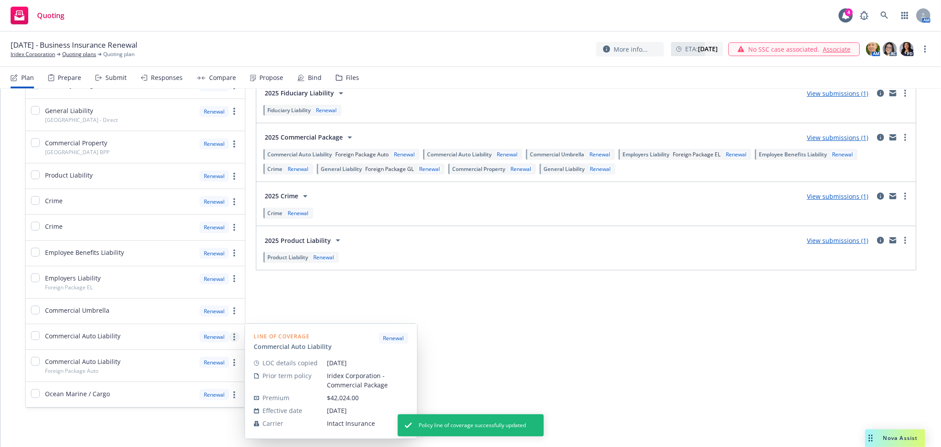
click at [230, 334] on link "more" at bounding box center [234, 336] width 11 height 11
click at [148, 270] on span "Edit prior term coverage details" at bounding box center [168, 269] width 115 height 8
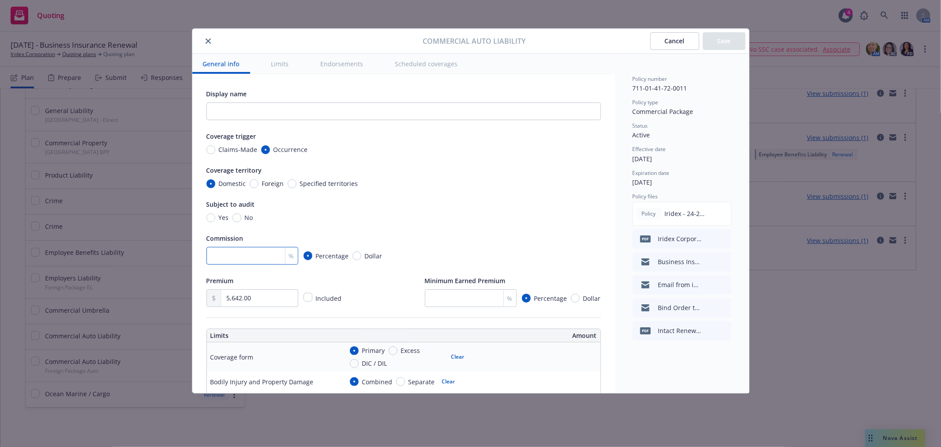
click at [266, 256] on input "number" at bounding box center [252, 256] width 92 height 18
type input "15"
click at [236, 218] on input "No" at bounding box center [237, 217] width 9 height 9
radio input "true"
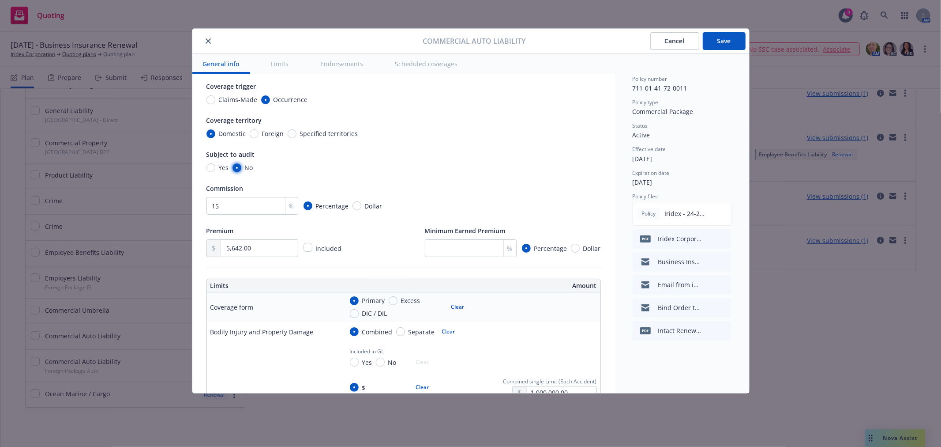
scroll to position [147, 0]
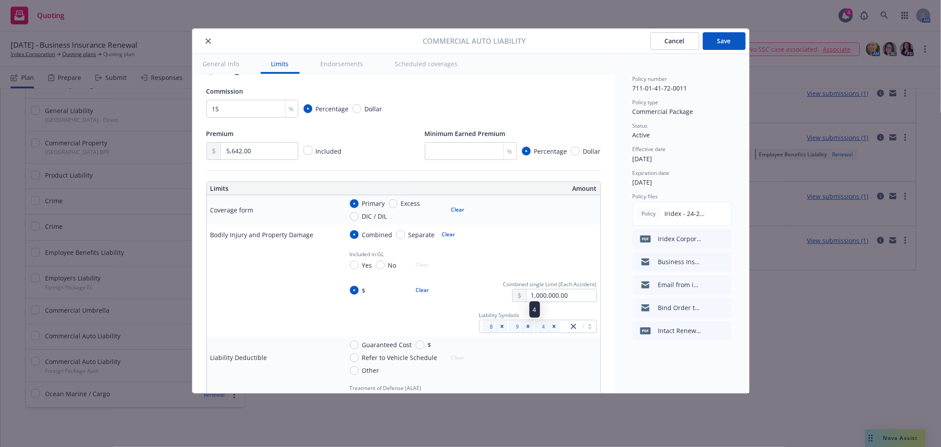
click at [537, 325] on div "4" at bounding box center [547, 326] width 24 height 11
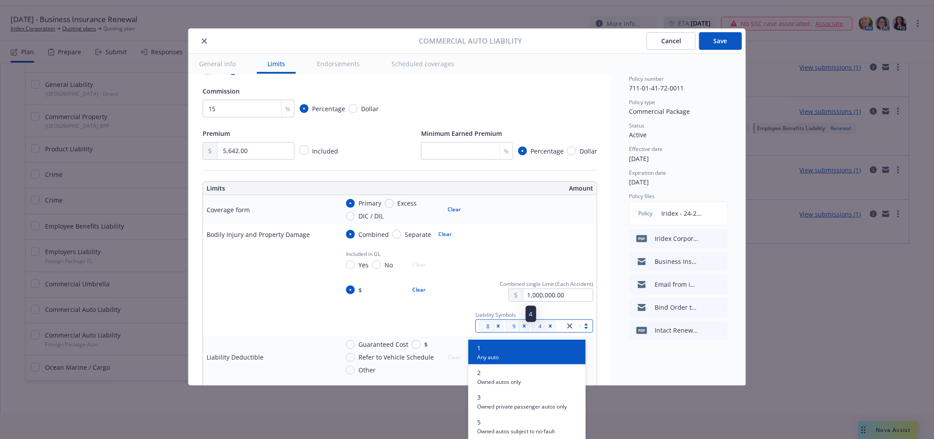
scroll to position [26, 0]
click at [547, 326] on icon "Remove [object Object]" at bounding box center [550, 326] width 6 height 6
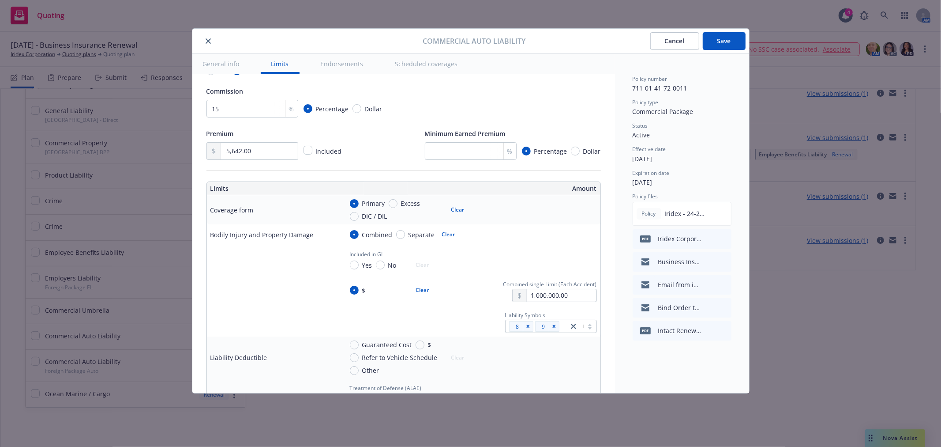
scroll to position [294, 0]
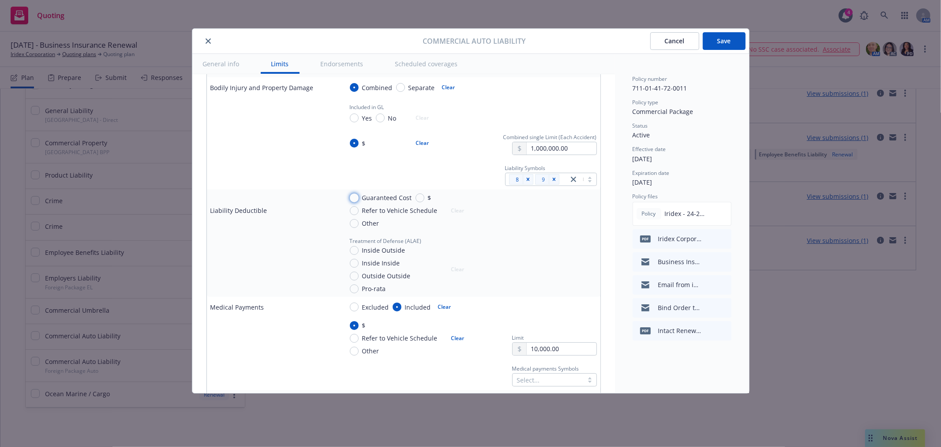
click at [351, 197] on input "Guaranteed Cost" at bounding box center [354, 197] width 9 height 9
radio input "true"
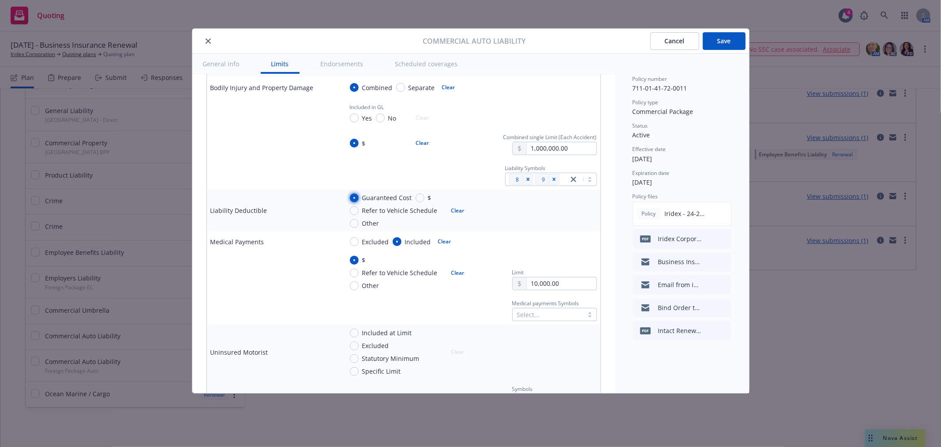
scroll to position [343, 0]
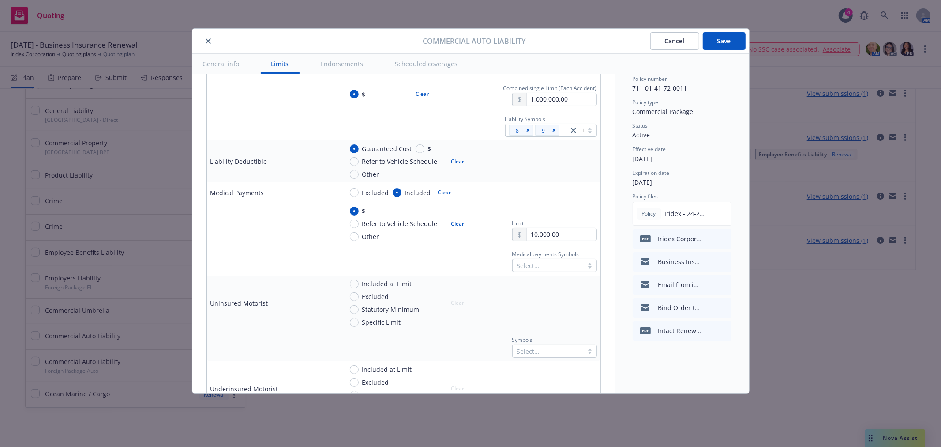
click at [451, 221] on button "Clear" at bounding box center [458, 224] width 24 height 12
radio input "false"
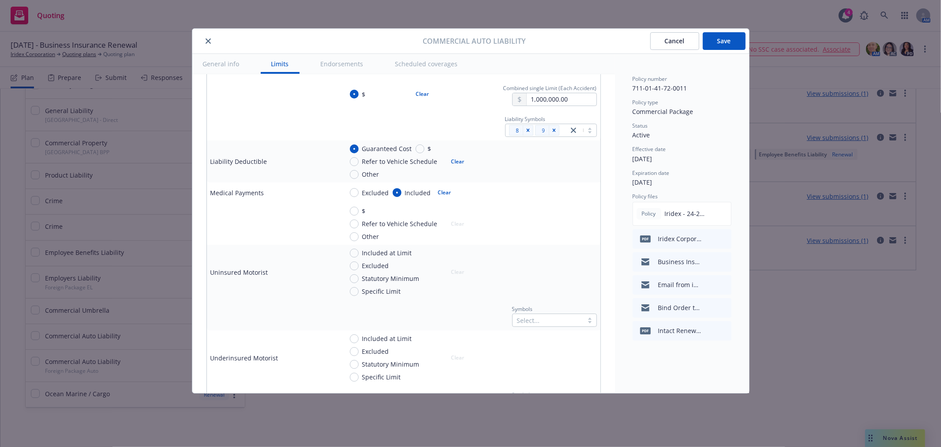
click at [444, 190] on button "Clear" at bounding box center [445, 192] width 24 height 12
radio input "false"
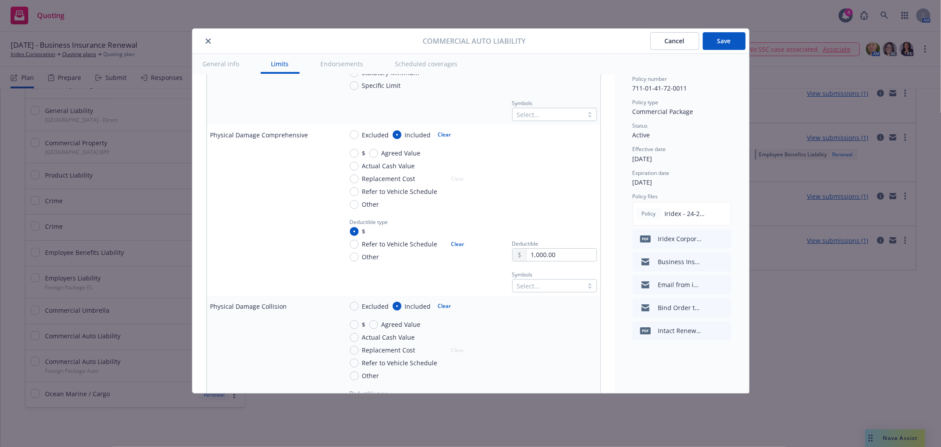
scroll to position [686, 0]
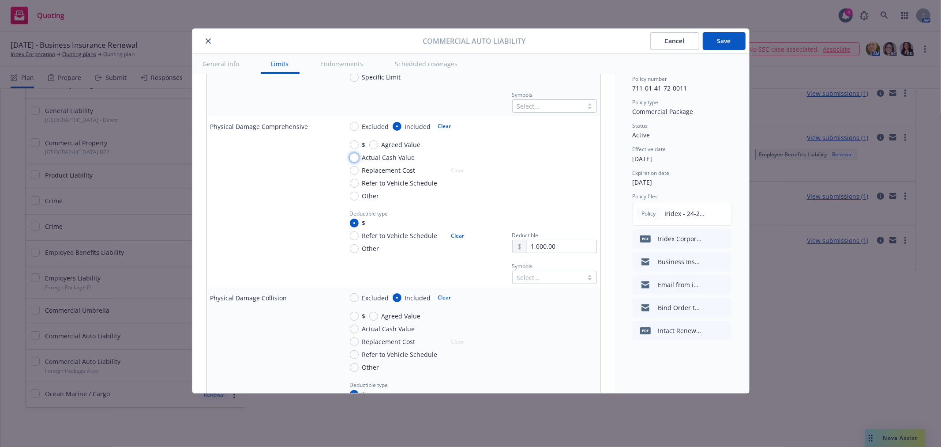
click at [355, 157] on input "Actual Cash Value" at bounding box center [354, 157] width 9 height 9
radio input "true"
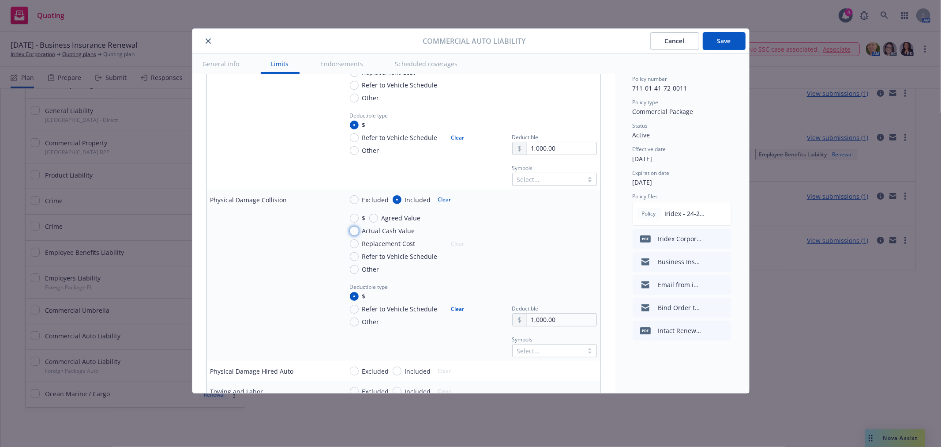
click at [355, 229] on input "Actual Cash Value" at bounding box center [354, 230] width 9 height 9
radio input "true"
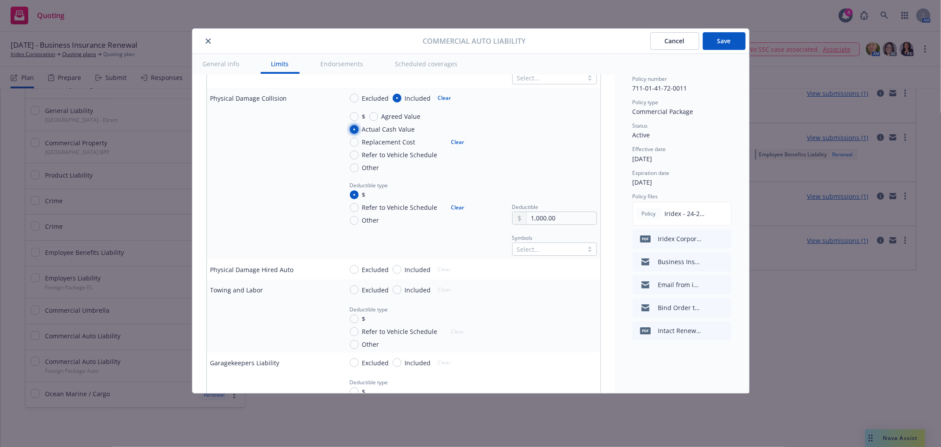
scroll to position [931, 0]
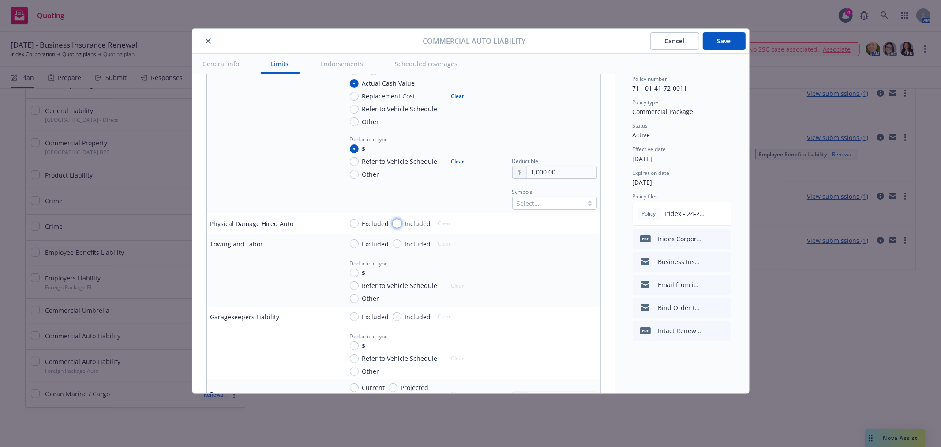
click at [396, 223] on input "Included" at bounding box center [397, 223] width 9 height 9
radio input "true"
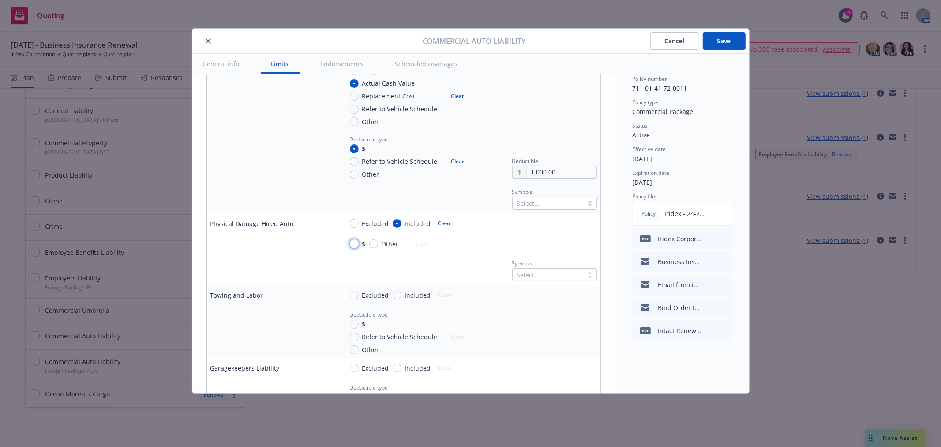
click at [352, 244] on input "$" at bounding box center [354, 243] width 9 height 9
radio input "true"
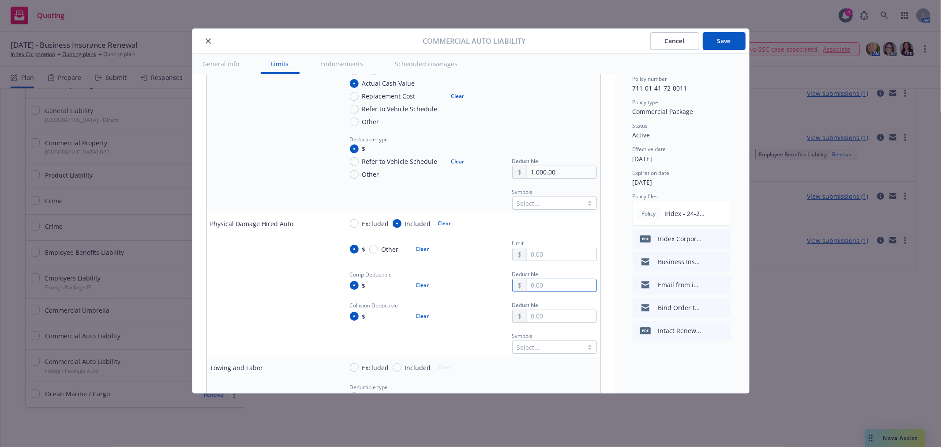
click at [537, 285] on input "text" at bounding box center [561, 285] width 69 height 12
type input "1,000.00"
click at [553, 319] on input "text" at bounding box center [561, 316] width 69 height 12
type input "1,000.00"
click at [540, 347] on div "Select..." at bounding box center [548, 347] width 71 height 12
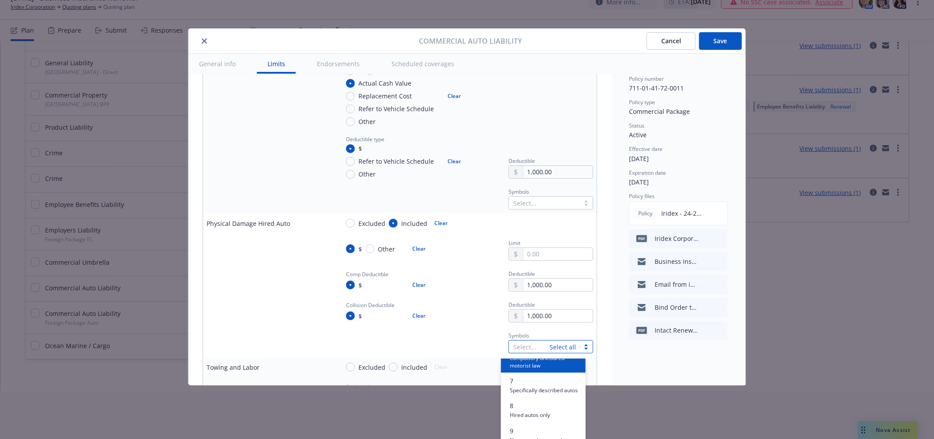
scroll to position [196, 0]
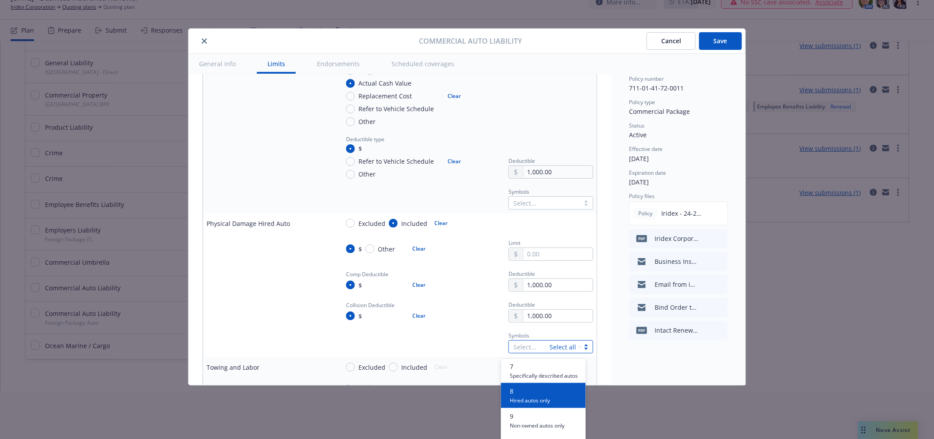
click at [540, 404] on span "Hired autos only" at bounding box center [530, 400] width 40 height 8
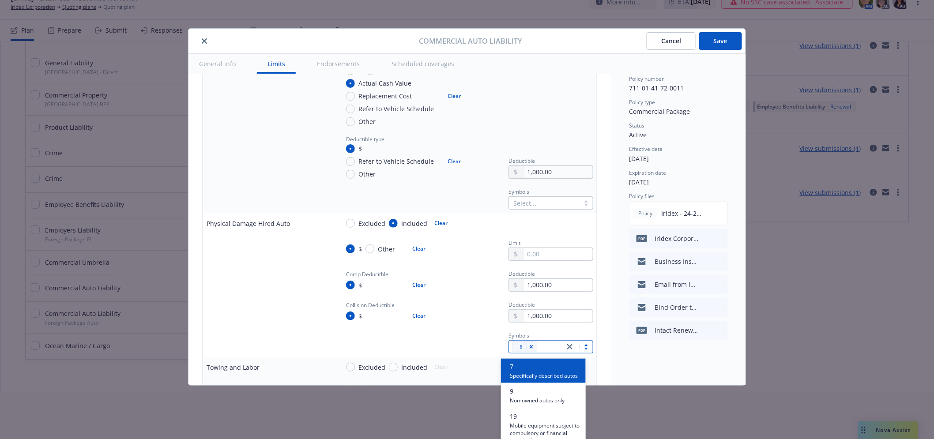
click at [454, 271] on div "Comp Deducitble $ Clear" at bounding box center [402, 280] width 127 height 24
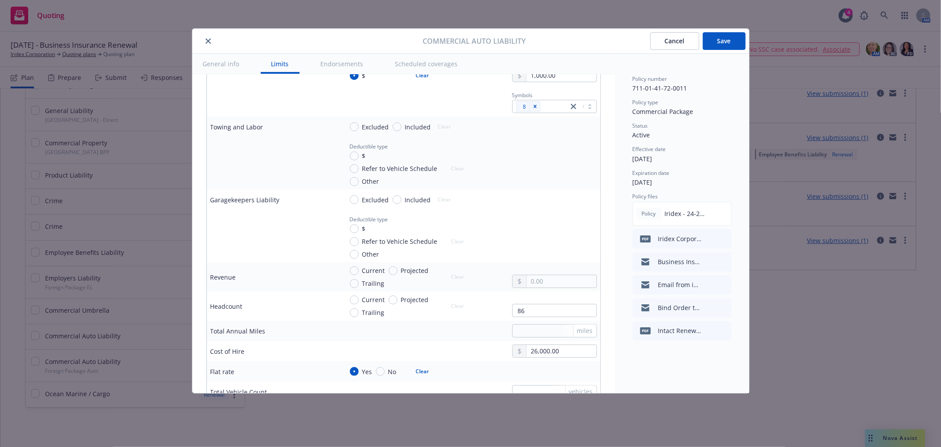
scroll to position [1225, 0]
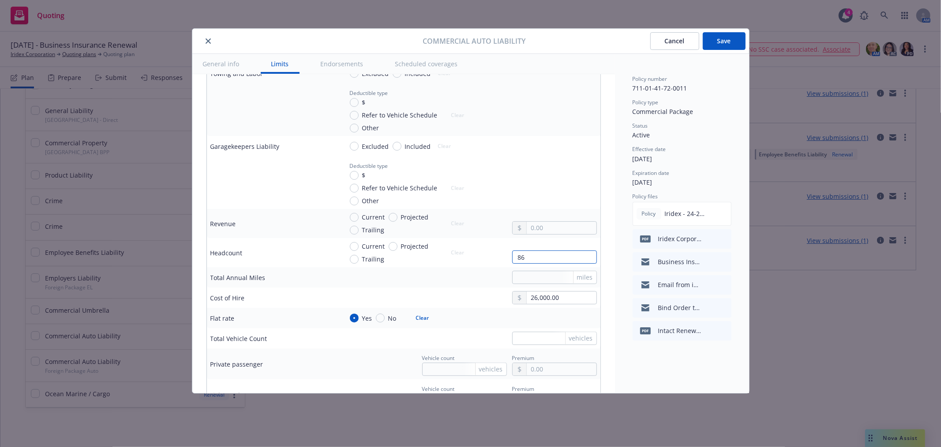
click at [546, 262] on input "86" at bounding box center [554, 256] width 85 height 13
type input "85"
click at [490, 271] on div "miles" at bounding box center [470, 276] width 254 height 13
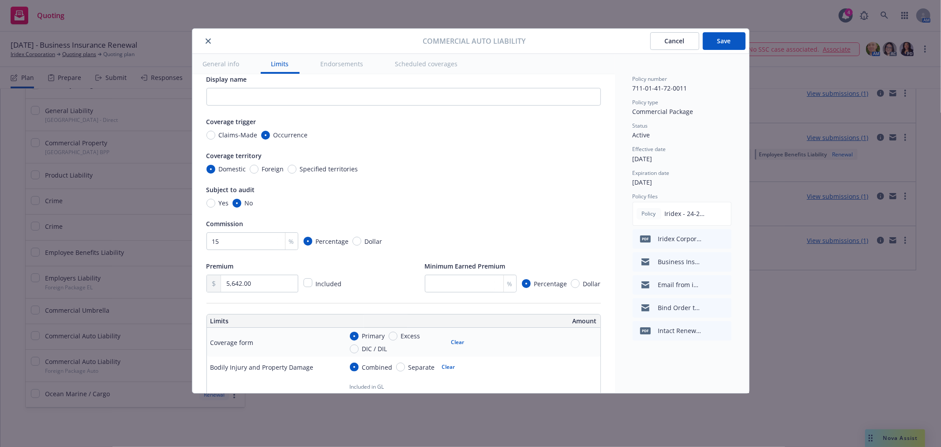
scroll to position [0, 0]
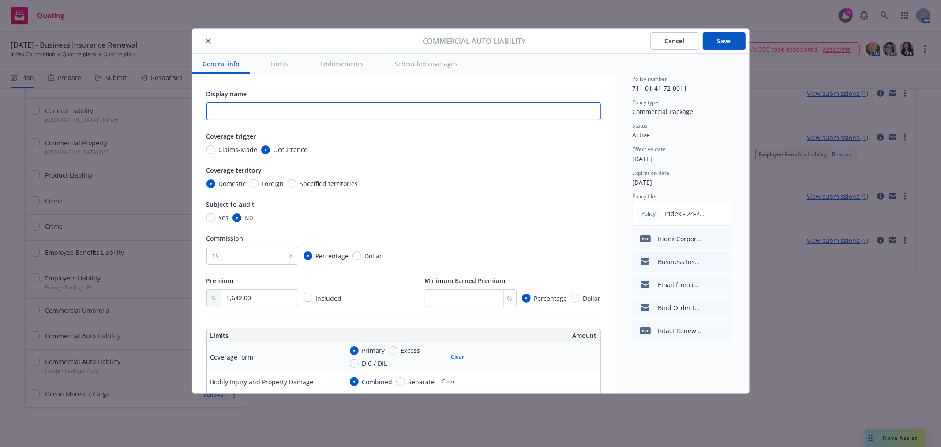
click at [346, 109] on input "text" at bounding box center [403, 111] width 394 height 18
type input "Domestic"
click at [722, 47] on button "Save" at bounding box center [724, 41] width 43 height 18
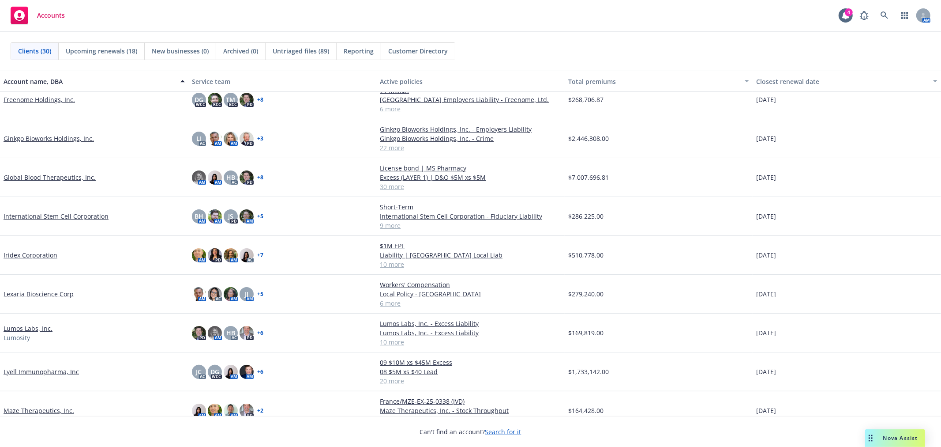
scroll to position [441, 0]
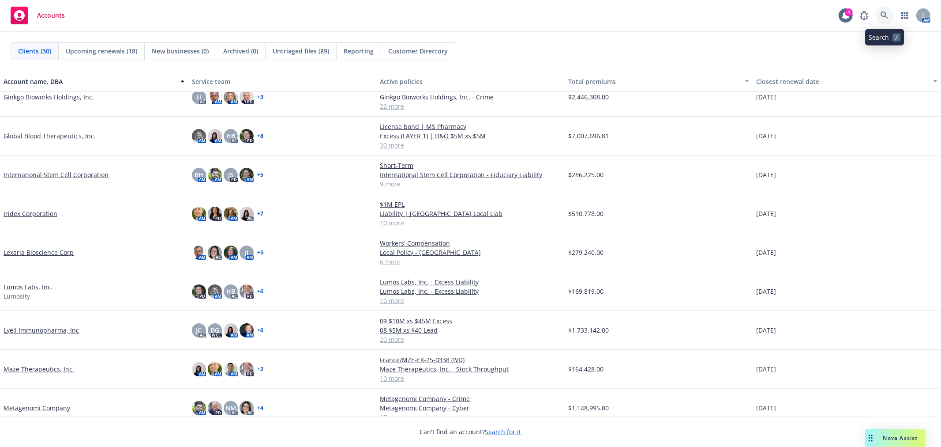
click at [879, 15] on link at bounding box center [885, 16] width 18 height 18
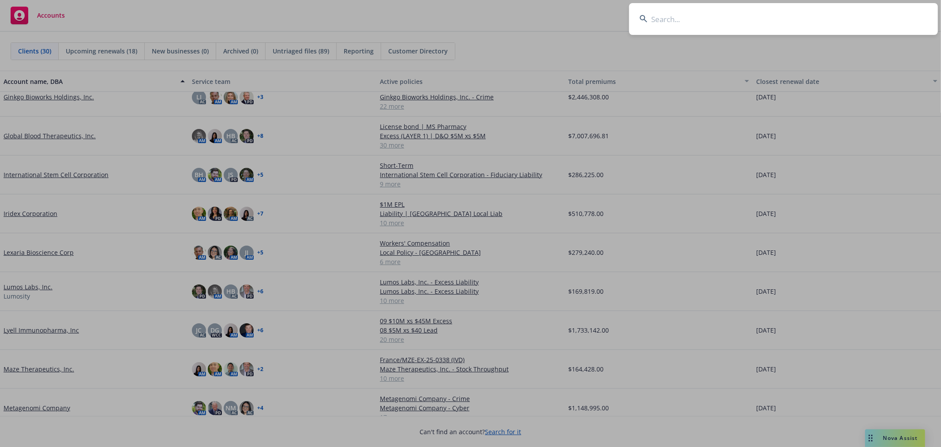
click at [689, 21] on input at bounding box center [783, 19] width 309 height 32
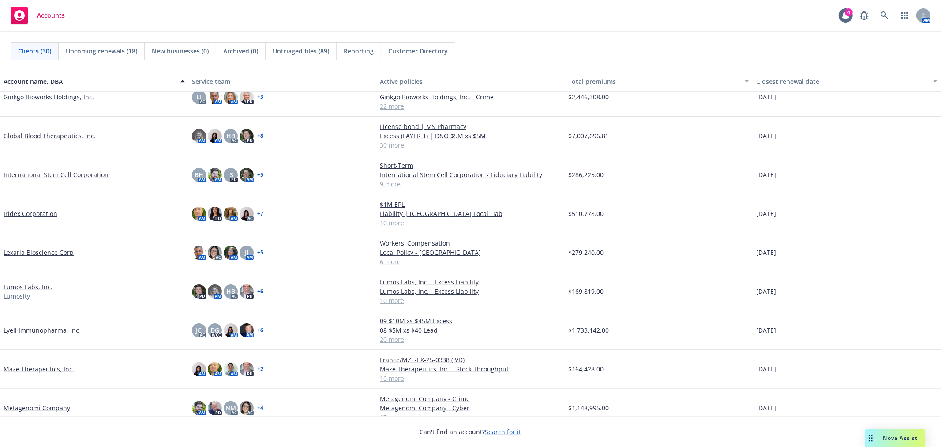
click at [45, 172] on link "International Stem Cell Corporation" at bounding box center [56, 174] width 105 height 9
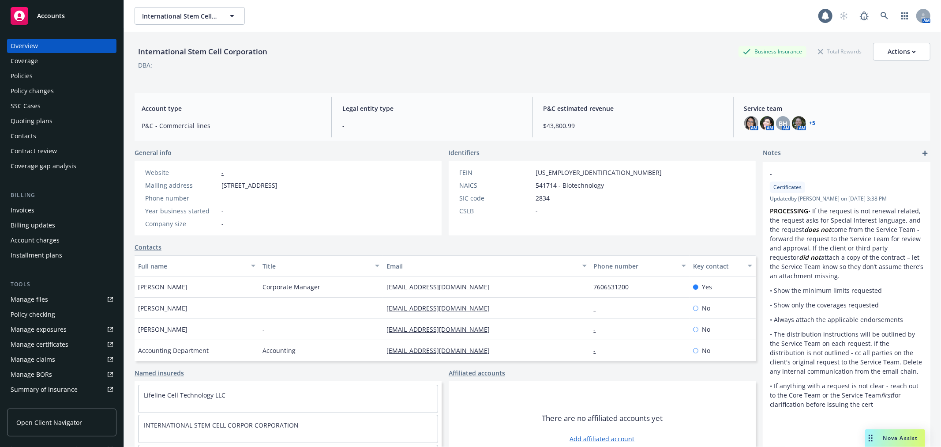
click at [46, 117] on div "Quoting plans" at bounding box center [32, 121] width 42 height 14
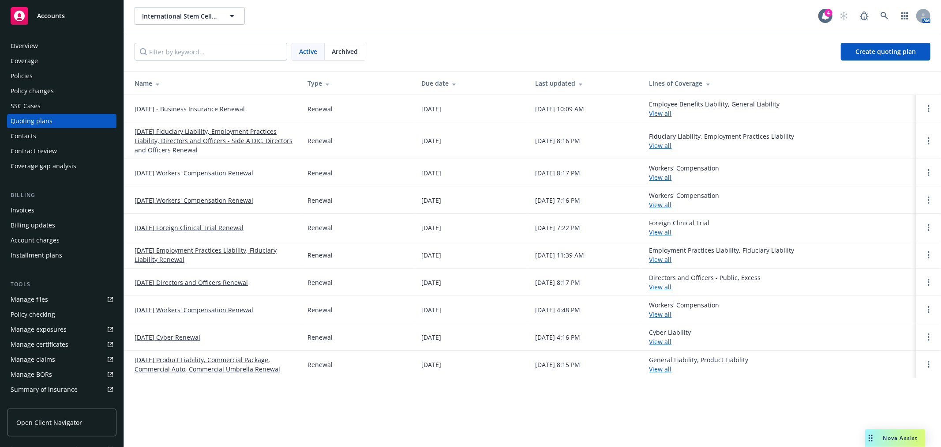
drag, startPoint x: 273, startPoint y: 107, endPoint x: 133, endPoint y: 109, distance: 139.4
click at [133, 109] on td "[DATE] - Business Insurance Renewal" at bounding box center [212, 108] width 176 height 27
copy link "[DATE] - Business Insurance Renewal"
click at [887, 16] on icon at bounding box center [885, 16] width 8 height 8
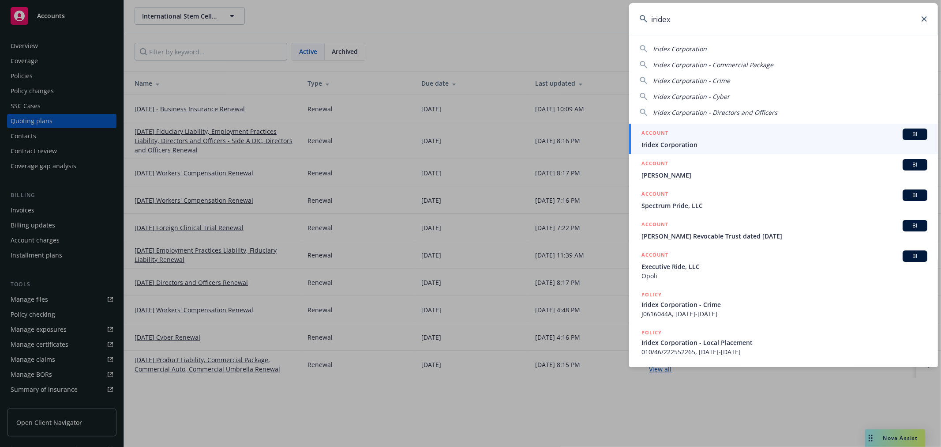
type input "iridex"
click at [664, 135] on h5 "ACCOUNT" at bounding box center [655, 133] width 27 height 11
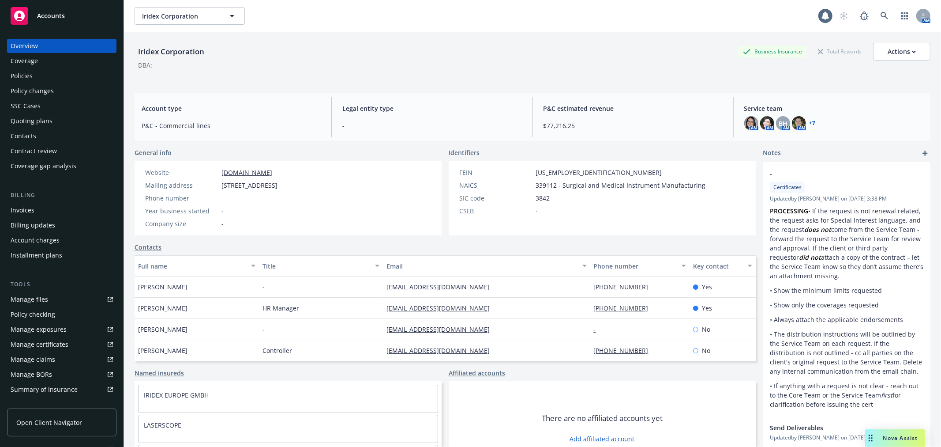
click at [45, 74] on div "Policies" at bounding box center [62, 76] width 102 height 14
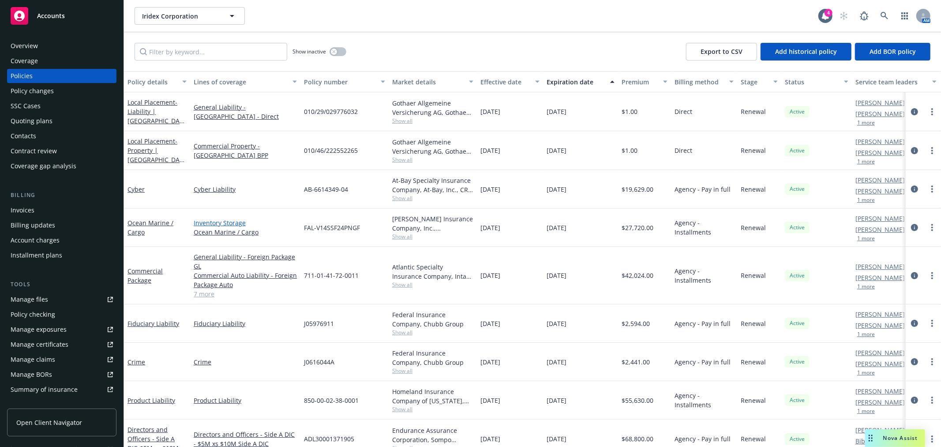
scroll to position [49, 0]
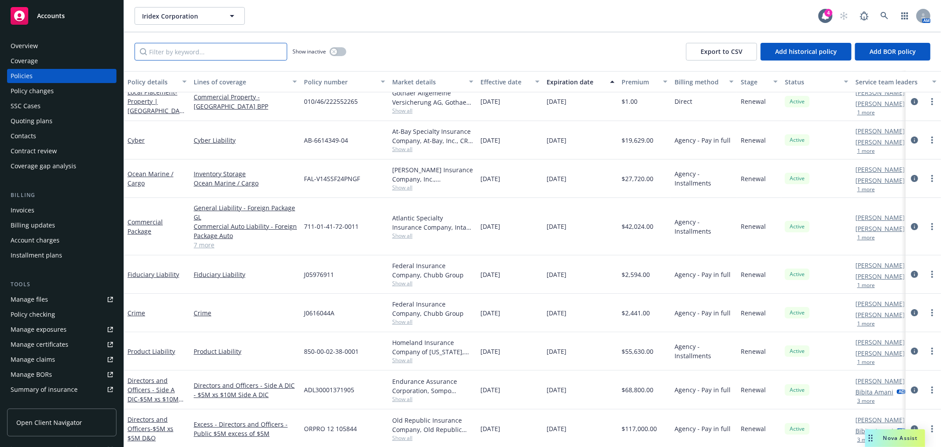
click at [190, 51] on input "Filter by keyword..." at bounding box center [211, 52] width 153 height 18
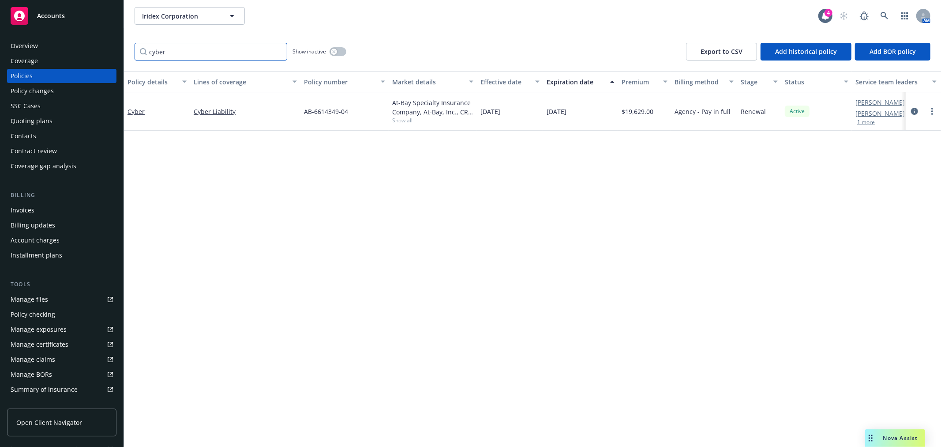
scroll to position [0, 0]
type input "cyber"
click at [139, 111] on link "Cyber" at bounding box center [136, 111] width 17 height 8
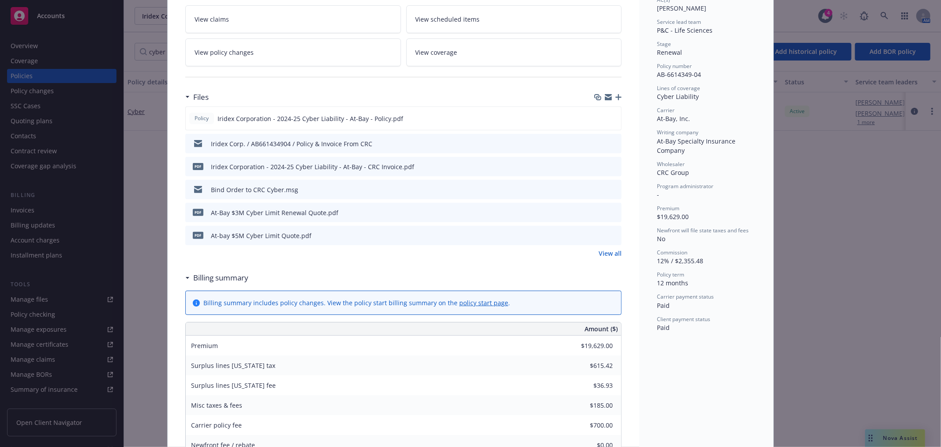
scroll to position [98, 0]
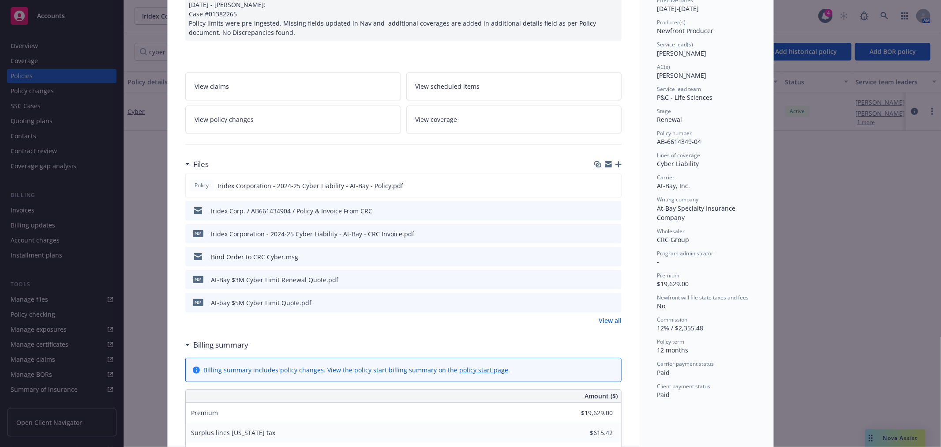
drag, startPoint x: 229, startPoint y: 113, endPoint x: 216, endPoint y: 113, distance: 13.3
click at [228, 114] on link "View policy changes" at bounding box center [293, 119] width 216 height 28
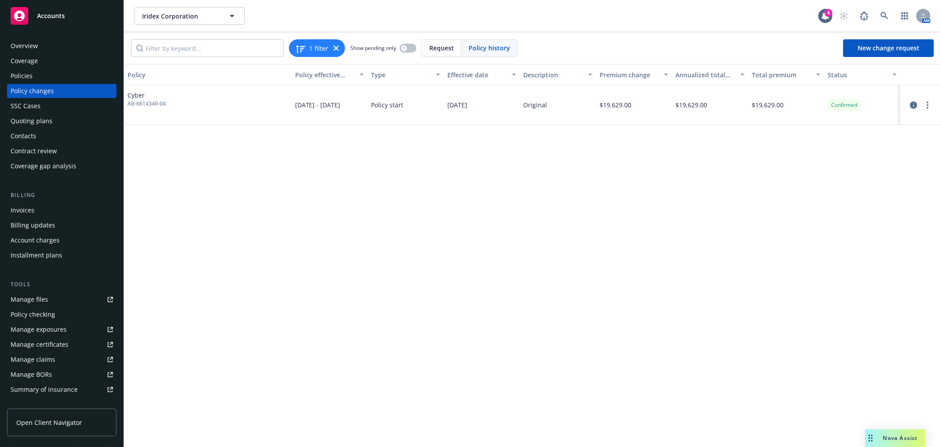
click at [914, 105] on icon "circleInformation" at bounding box center [913, 104] width 7 height 7
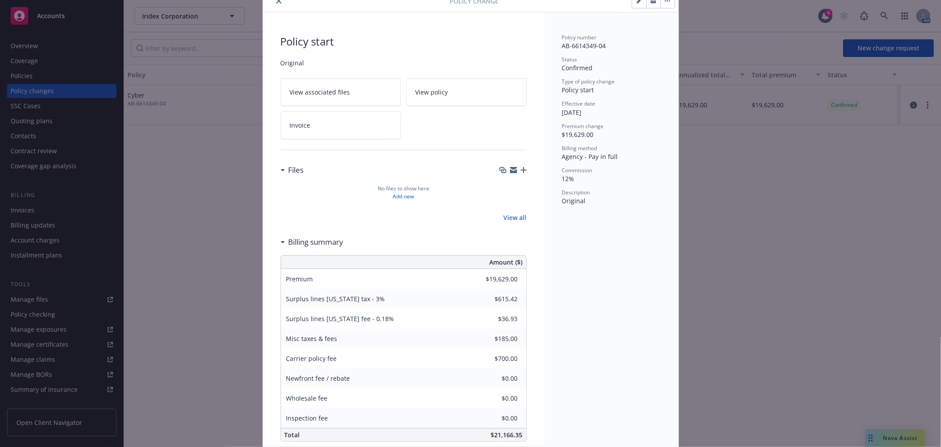
scroll to position [84, 0]
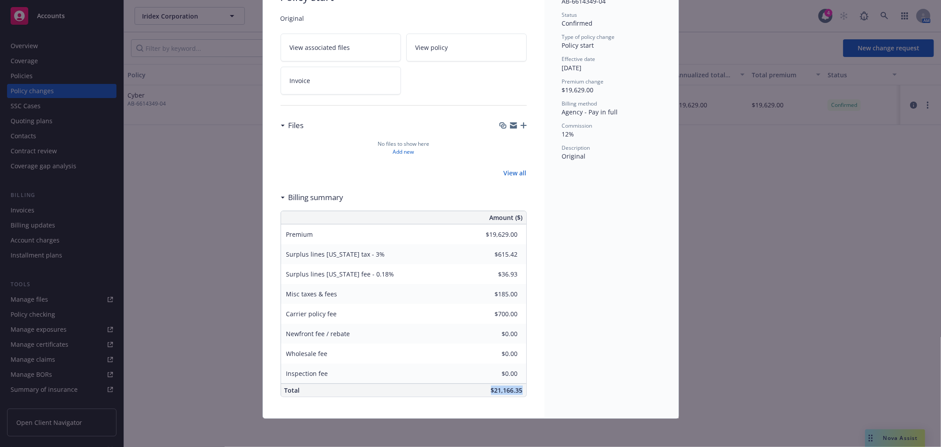
drag, startPoint x: 485, startPoint y: 389, endPoint x: 520, endPoint y: 389, distance: 34.4
click at [520, 389] on div "$21,166.35" at bounding box center [463, 389] width 126 height 13
copy span "$21,166.35"
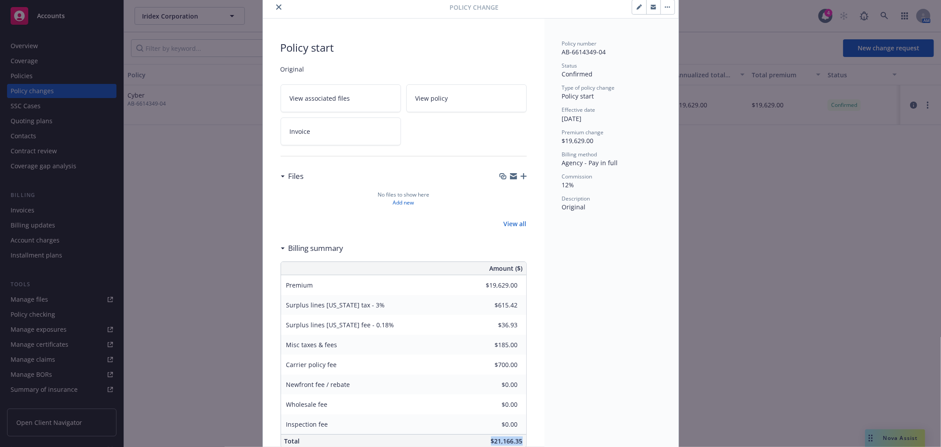
scroll to position [0, 0]
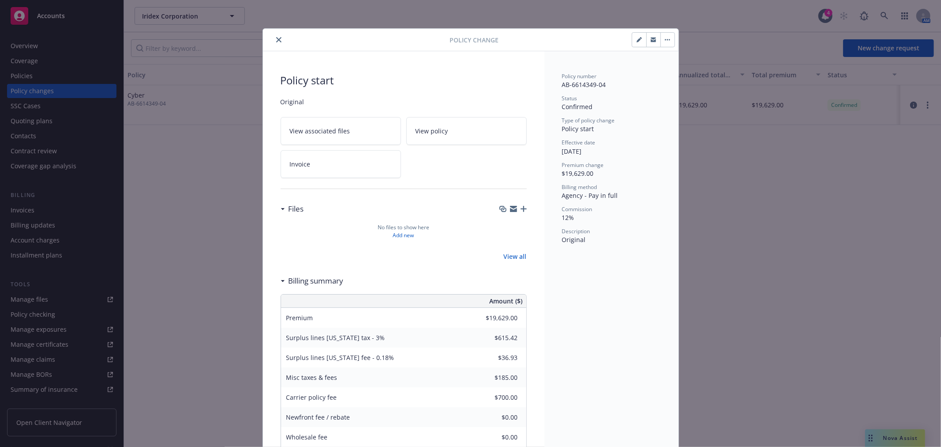
click at [266, 36] on div at bounding box center [358, 39] width 184 height 11
click at [276, 39] on icon "close" at bounding box center [278, 39] width 5 height 5
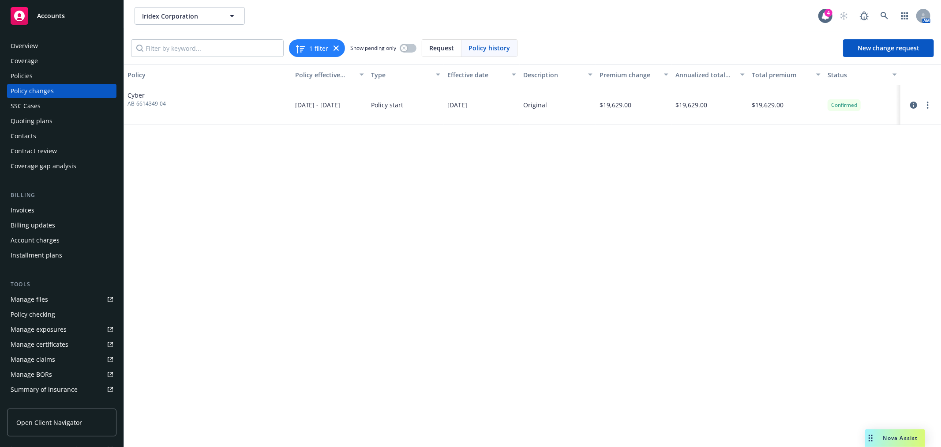
click at [41, 75] on div "Policies" at bounding box center [62, 76] width 102 height 14
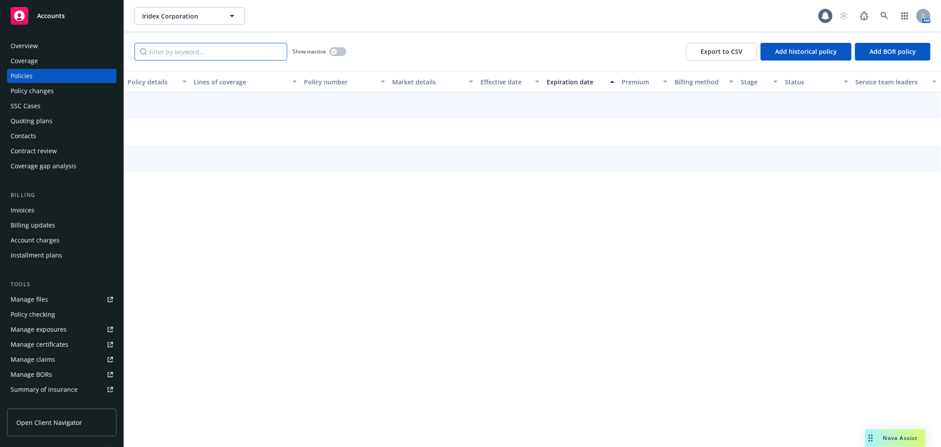
click at [186, 54] on input "Filter by keyword..." at bounding box center [211, 52] width 153 height 18
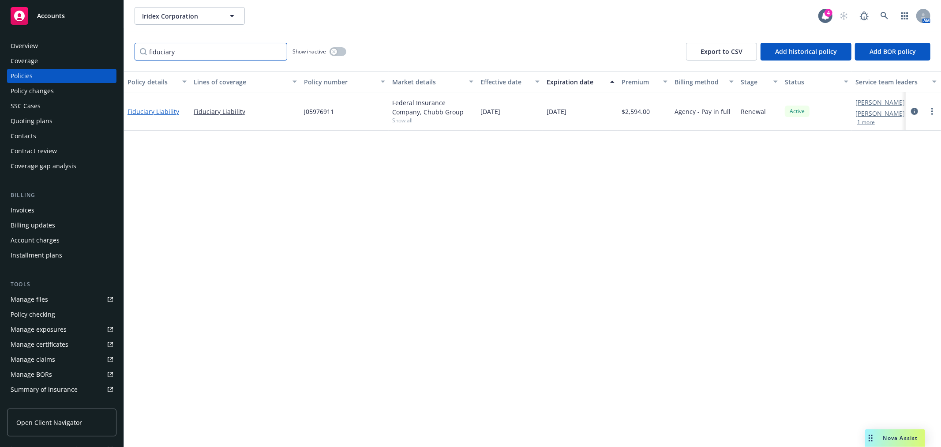
type input "fiduciary"
click at [148, 110] on link "Fiduciary Liability" at bounding box center [154, 111] width 52 height 8
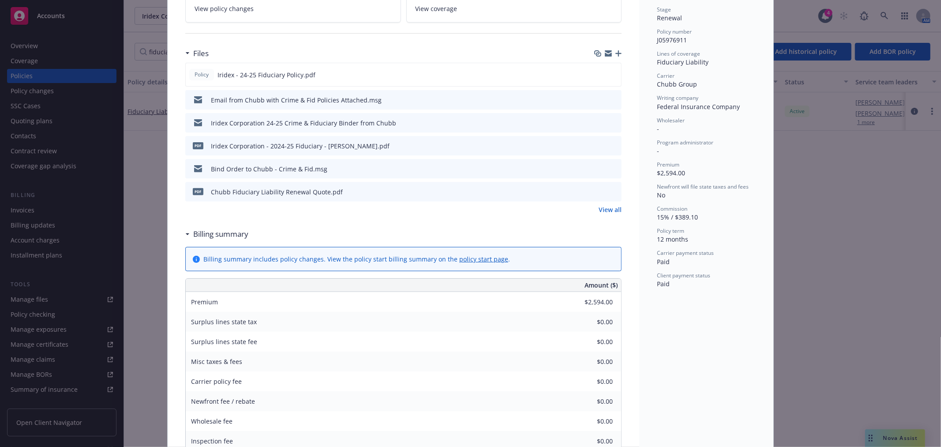
scroll to position [147, 0]
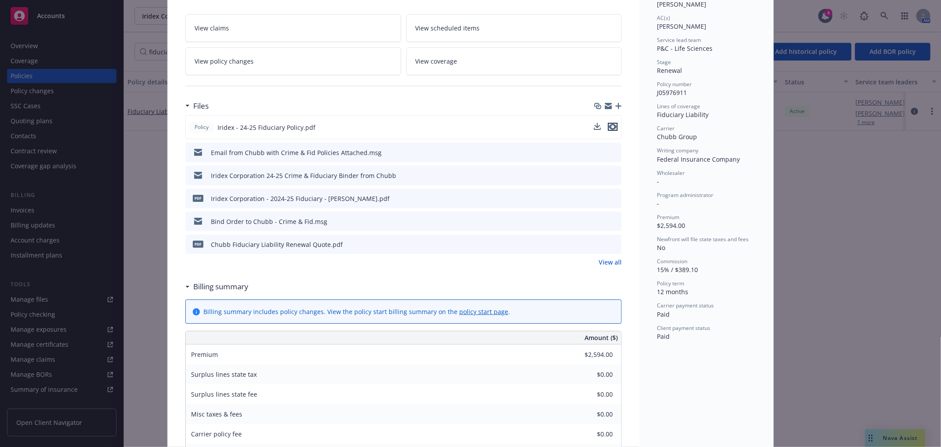
click at [610, 128] on icon "preview file" at bounding box center [613, 127] width 8 height 6
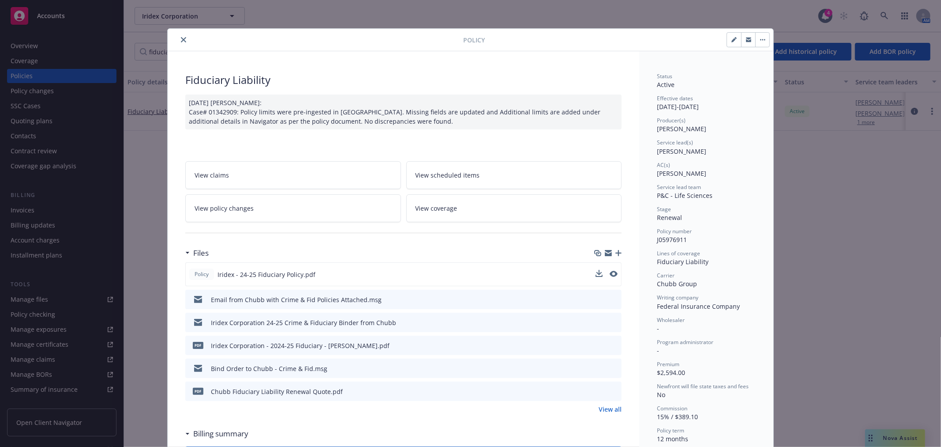
click at [181, 40] on icon "close" at bounding box center [183, 39] width 5 height 5
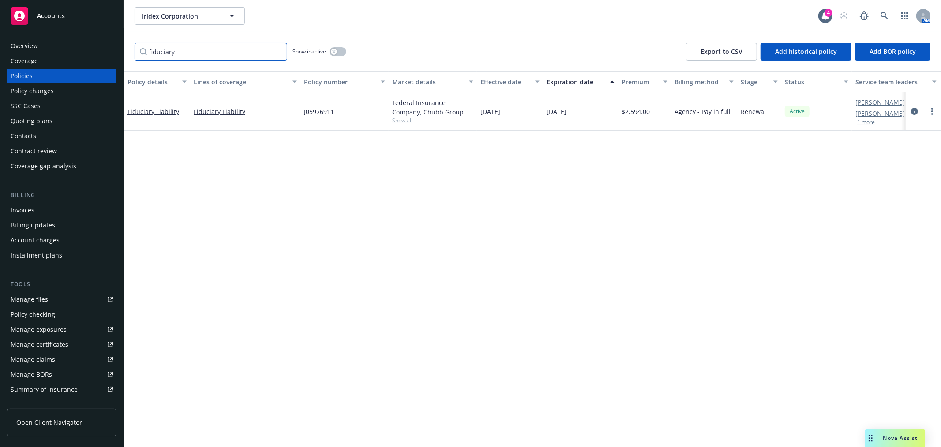
drag, startPoint x: 182, startPoint y: 50, endPoint x: 128, endPoint y: 44, distance: 54.2
click at [128, 44] on div "fiduciary Show inactive Export to CSV Add historical policy Add BOR policy" at bounding box center [532, 51] width 817 height 39
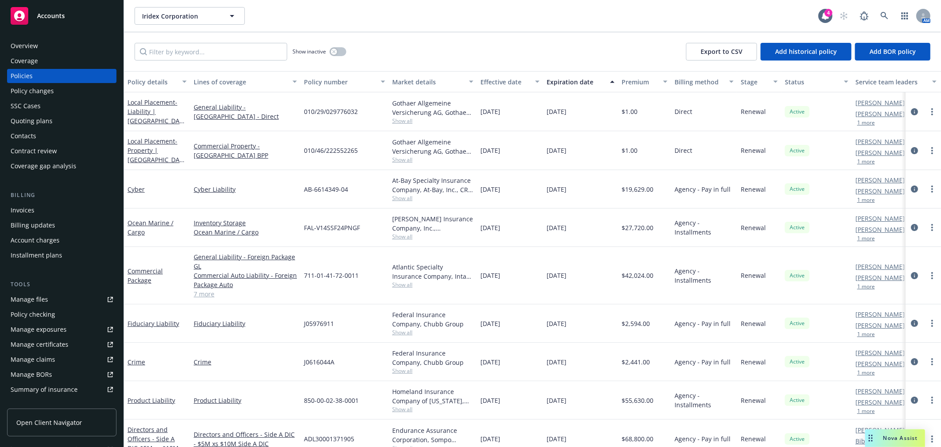
click at [425, 54] on div "Show inactive Export to CSV Add historical policy Add BOR policy" at bounding box center [532, 51] width 817 height 39
click at [195, 45] on input "Filter by keyword..." at bounding box center [211, 52] width 153 height 18
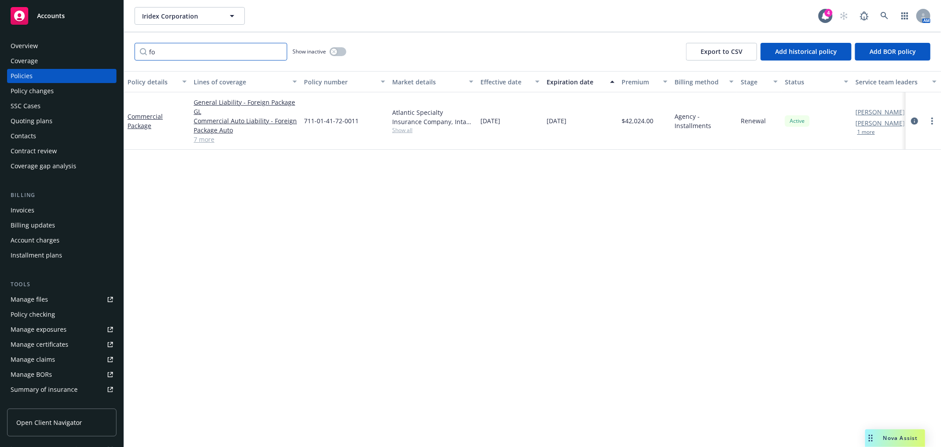
type input "f"
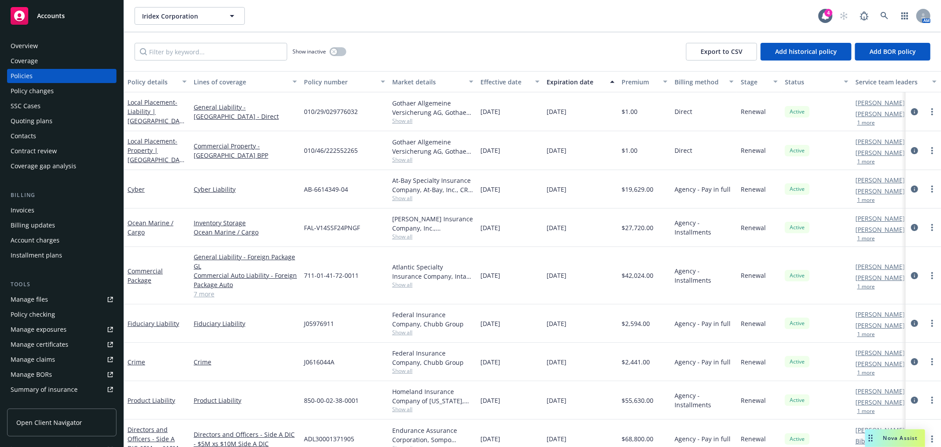
drag, startPoint x: 188, startPoint y: 33, endPoint x: 191, endPoint y: 49, distance: 16.1
click at [188, 33] on div "Show inactive Export to CSV Add historical policy Add BOR policy" at bounding box center [532, 51] width 817 height 39
click at [192, 53] on input "Filter by keyword..." at bounding box center [211, 52] width 153 height 18
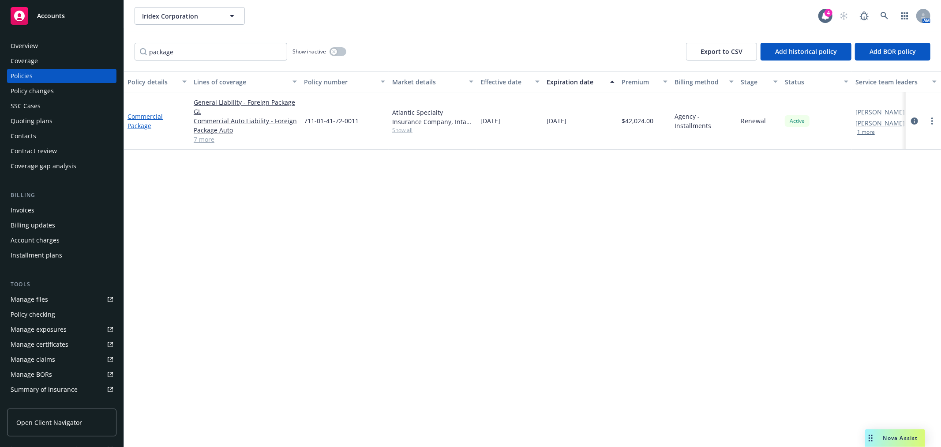
click at [150, 115] on link "Commercial Package" at bounding box center [145, 121] width 35 height 18
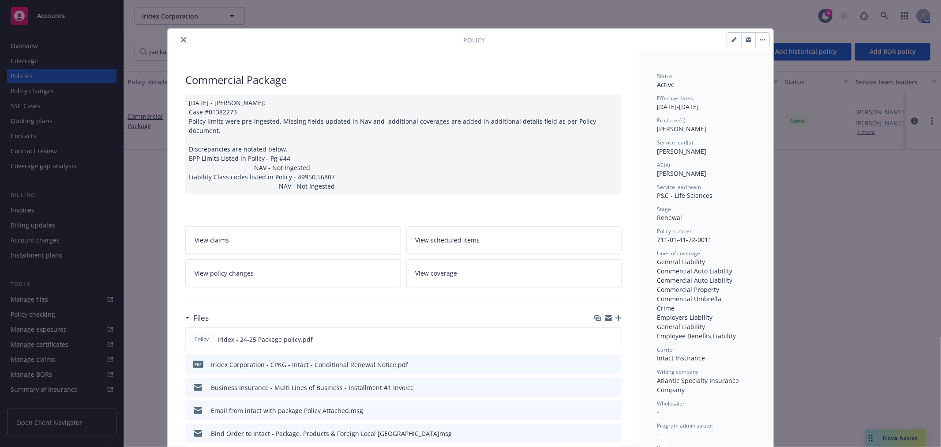
click at [181, 40] on icon "close" at bounding box center [183, 39] width 5 height 5
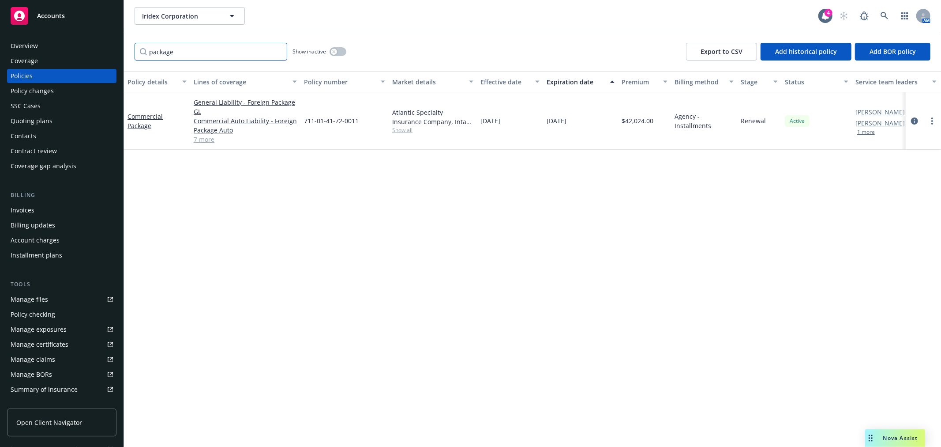
drag, startPoint x: 178, startPoint y: 51, endPoint x: 139, endPoint y: 41, distance: 40.2
click at [139, 41] on div "package Show inactive Export to CSV Add historical policy Add BOR policy" at bounding box center [532, 51] width 817 height 39
click at [137, 167] on link "Crime" at bounding box center [137, 169] width 18 height 8
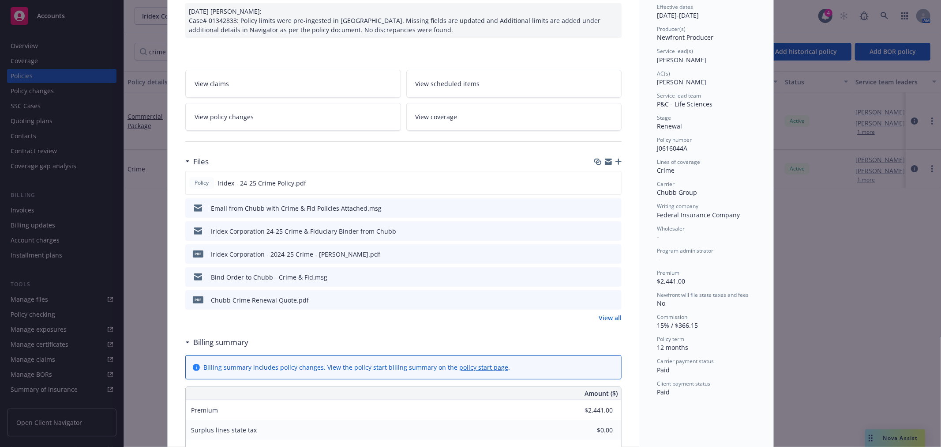
scroll to position [98, 0]
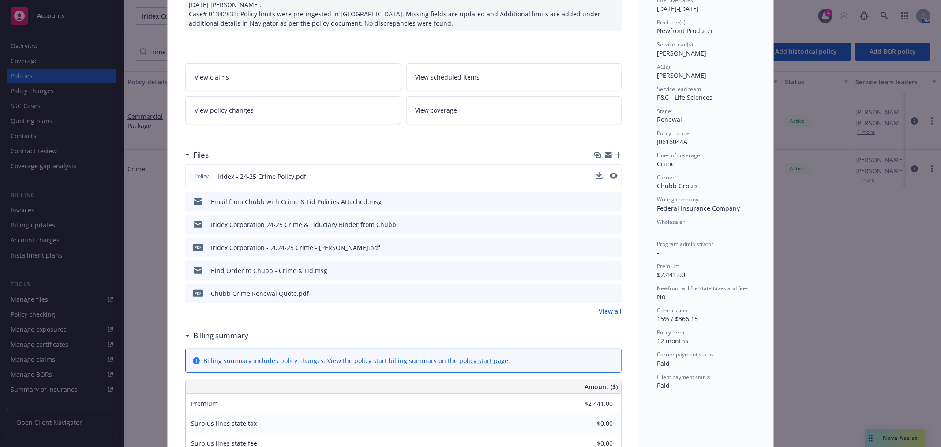
click at [609, 170] on div "Policy Iridex - 24-25 Crime Policy.pdf" at bounding box center [403, 176] width 436 height 24
click at [609, 173] on icon "preview file" at bounding box center [613, 176] width 8 height 6
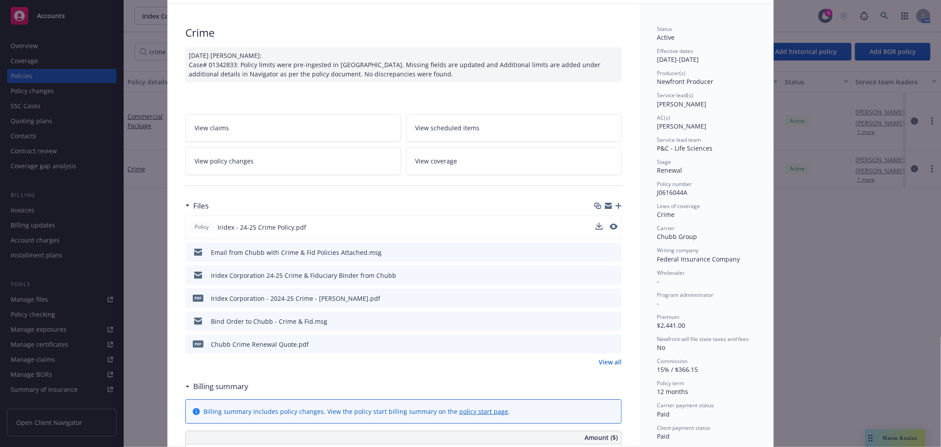
scroll to position [0, 0]
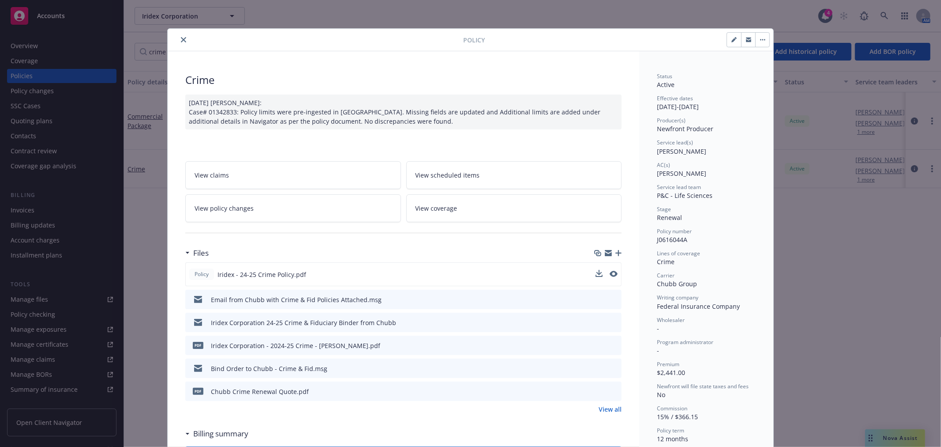
click at [181, 42] on icon "close" at bounding box center [183, 39] width 5 height 5
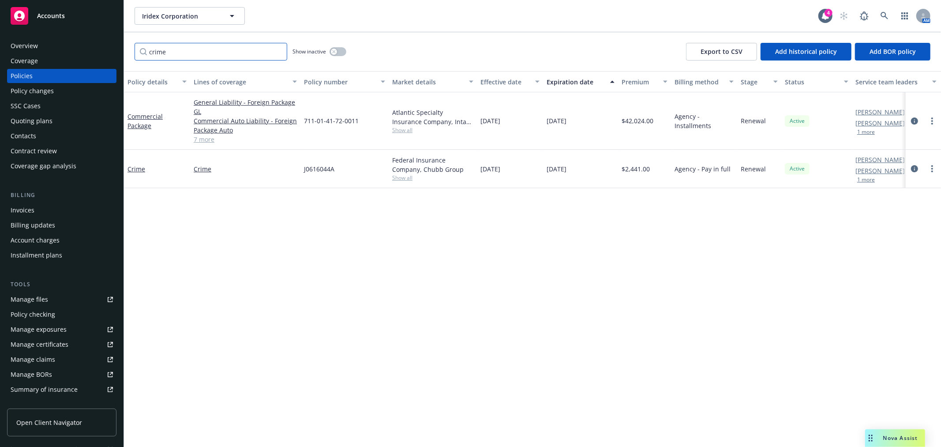
drag, startPoint x: 187, startPoint y: 47, endPoint x: 128, endPoint y: 43, distance: 58.3
click at [128, 45] on div "crime Show inactive Export to CSV Add historical policy Add BOR policy" at bounding box center [532, 51] width 817 height 39
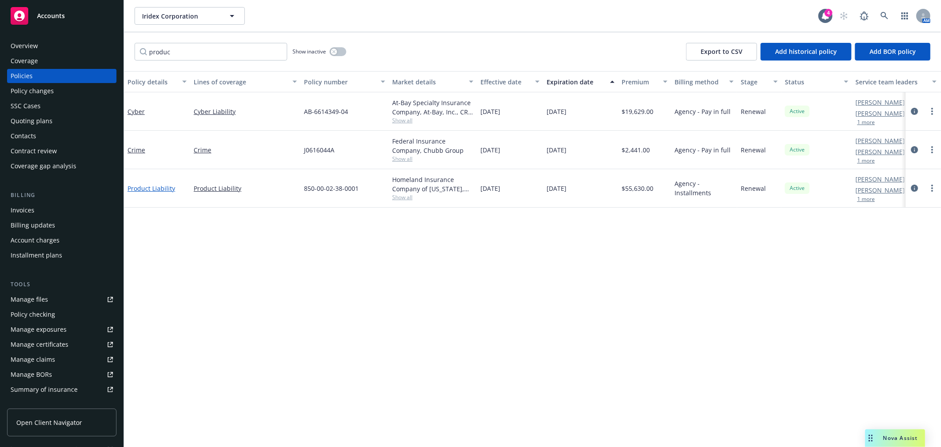
click at [146, 189] on link "Product Liability" at bounding box center [152, 188] width 48 height 8
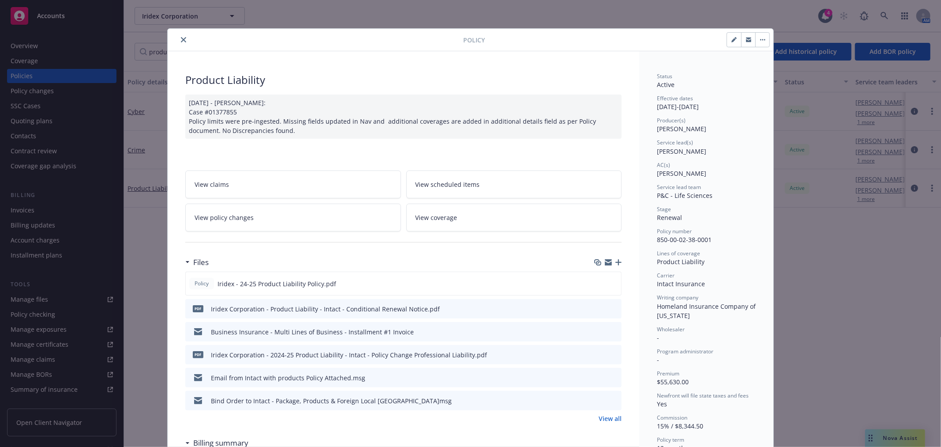
click at [181, 38] on icon "close" at bounding box center [183, 39] width 5 height 5
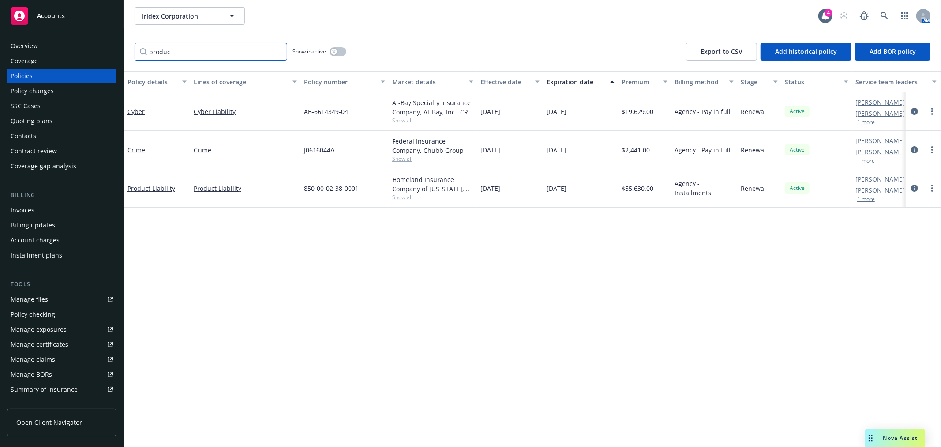
drag, startPoint x: 185, startPoint y: 47, endPoint x: 129, endPoint y: 49, distance: 56.1
click at [129, 49] on div "produc Show inactive Export to CSV Add historical policy Add BOR policy" at bounding box center [532, 51] width 817 height 39
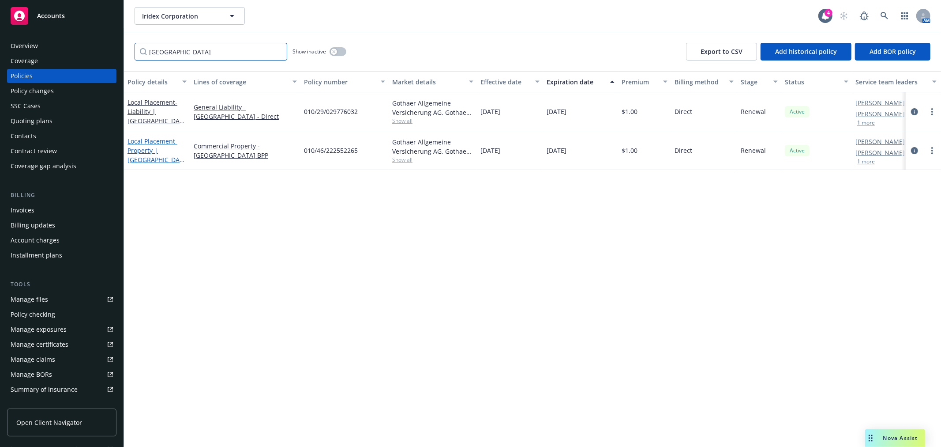
type input "germany"
click at [151, 147] on span "- Property | Germany Local Property" at bounding box center [156, 155] width 57 height 36
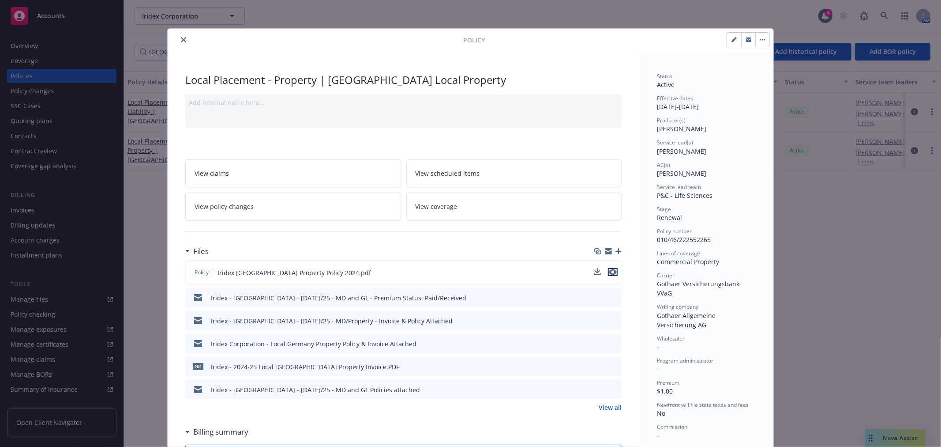
click at [609, 271] on icon "preview file" at bounding box center [613, 272] width 8 height 6
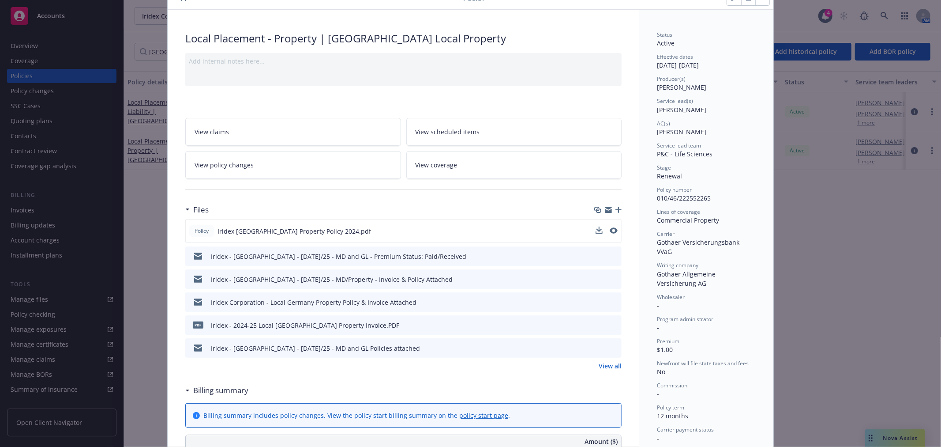
scroll to position [98, 0]
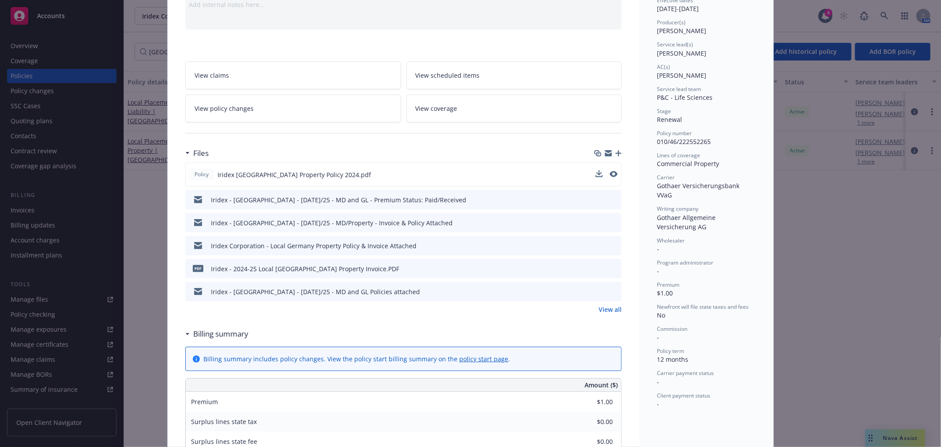
click at [612, 306] on link "View all" at bounding box center [610, 308] width 23 height 9
